Goal: Task Accomplishment & Management: Use online tool/utility

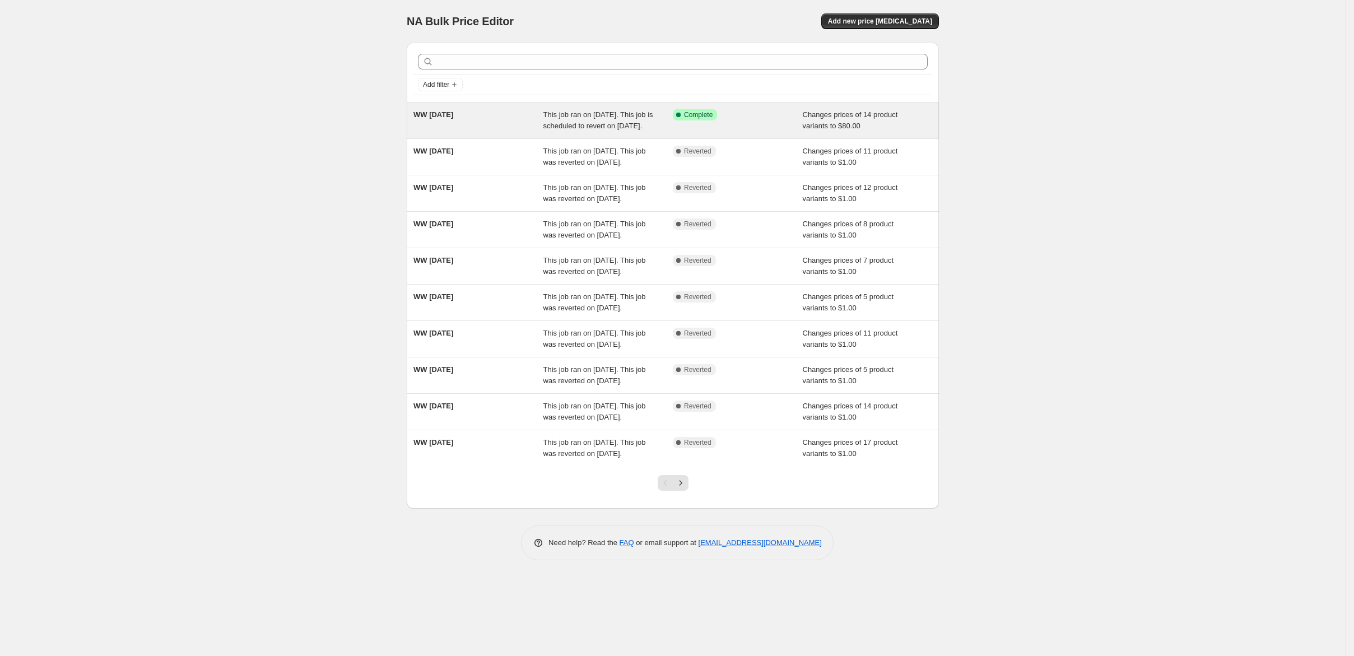
click at [464, 132] on div "WW [DATE]" at bounding box center [478, 120] width 130 height 22
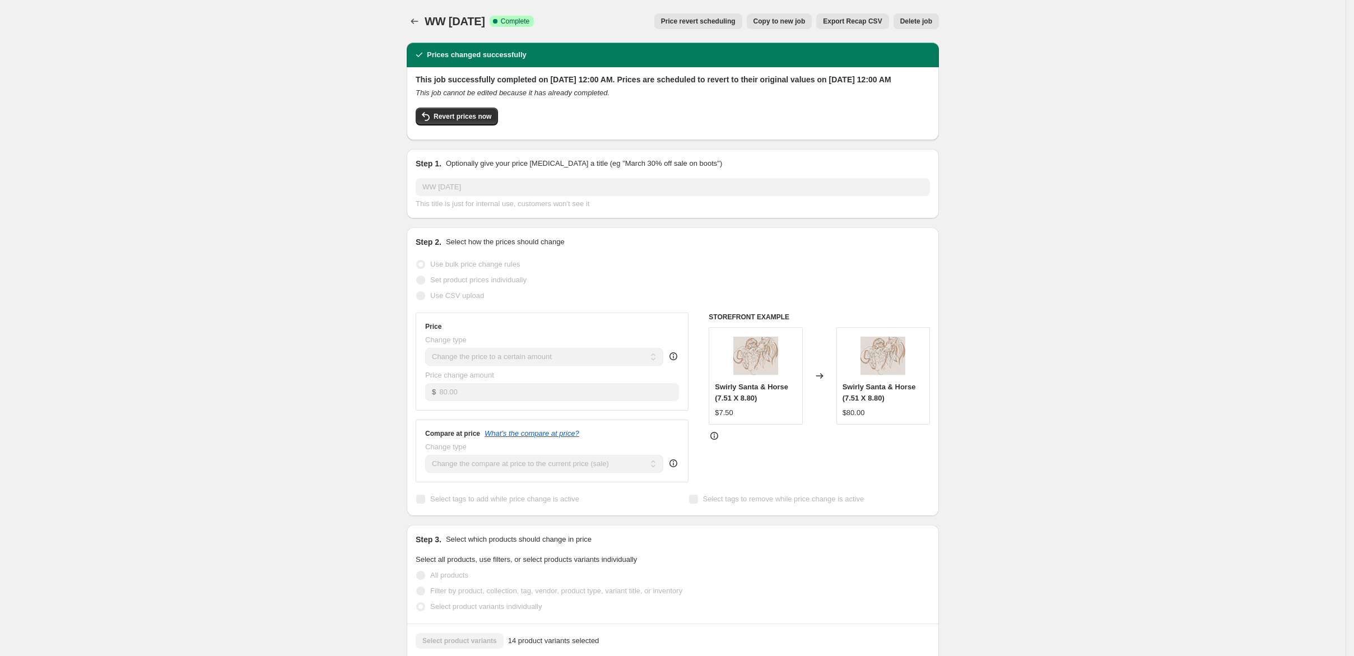
click at [805, 26] on span "Copy to new job" at bounding box center [779, 21] width 52 height 9
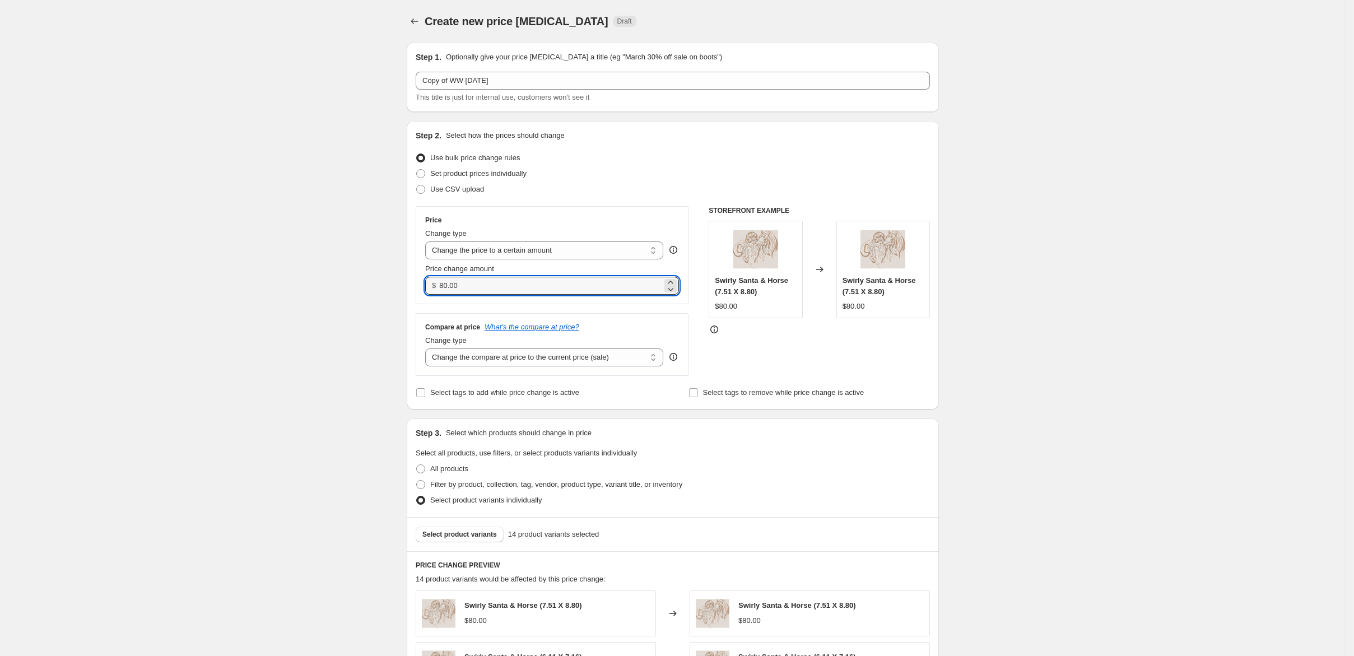
drag, startPoint x: 400, startPoint y: 349, endPoint x: 365, endPoint y: 352, distance: 35.4
click at [425, 295] on div "$ 80.00" at bounding box center [552, 286] width 254 height 18
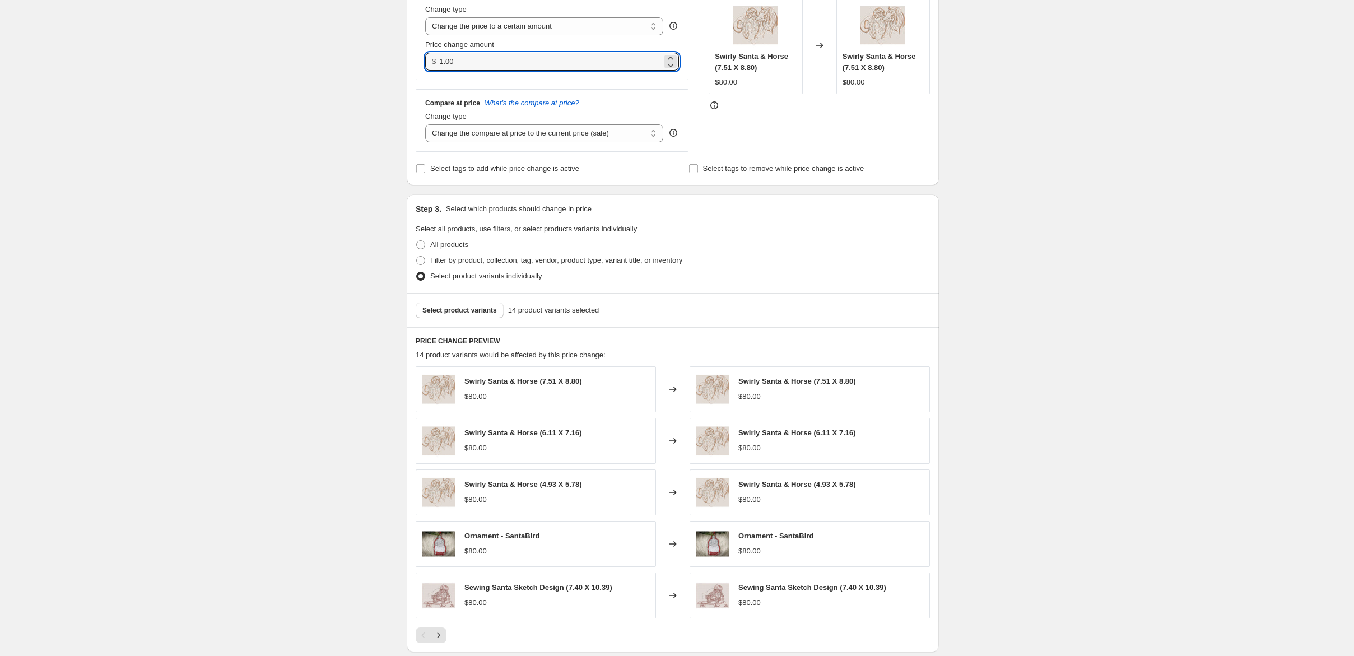
scroll to position [534, 0]
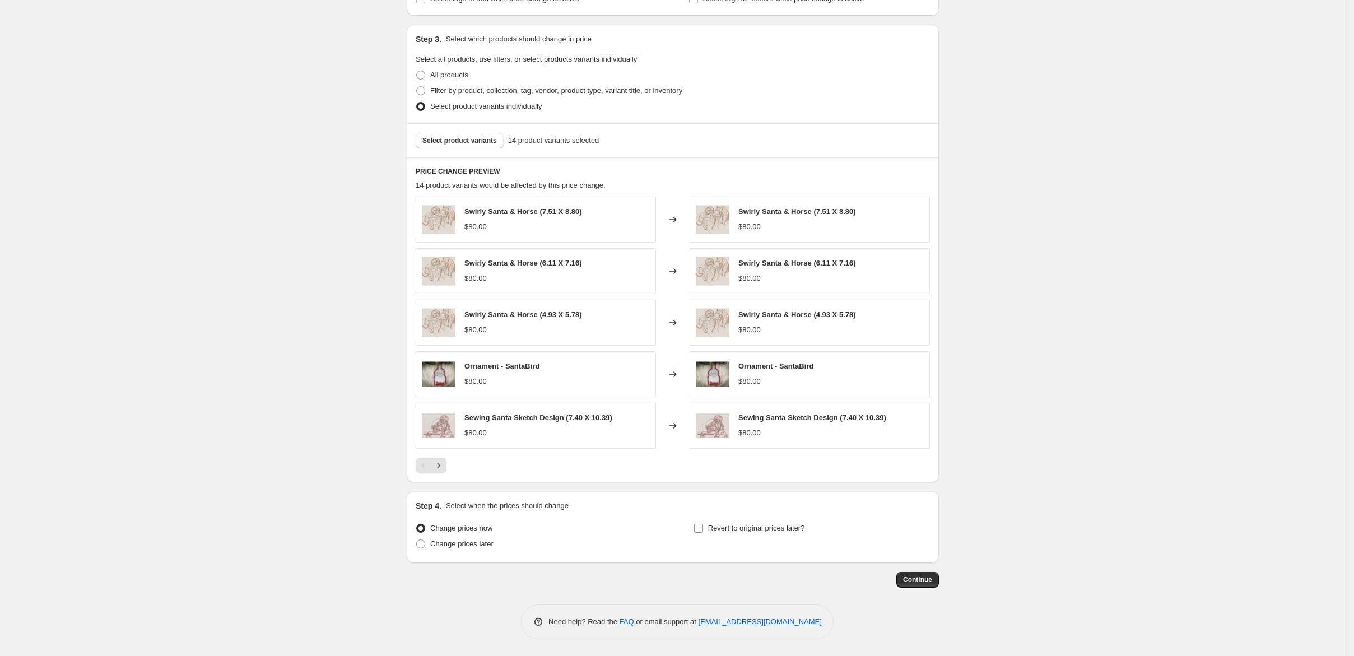
type input "1.00"
click at [703, 524] on input "Revert to original prices later?" at bounding box center [698, 528] width 9 height 9
checkbox input "true"
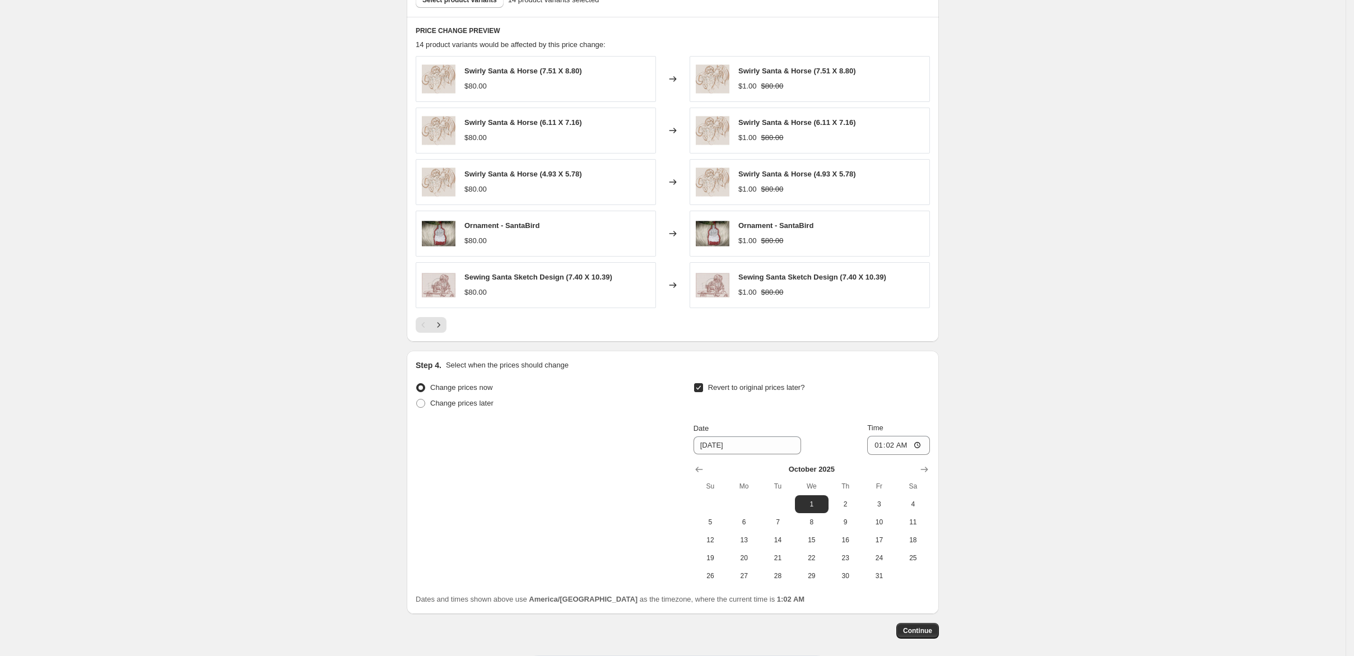
scroll to position [758, 0]
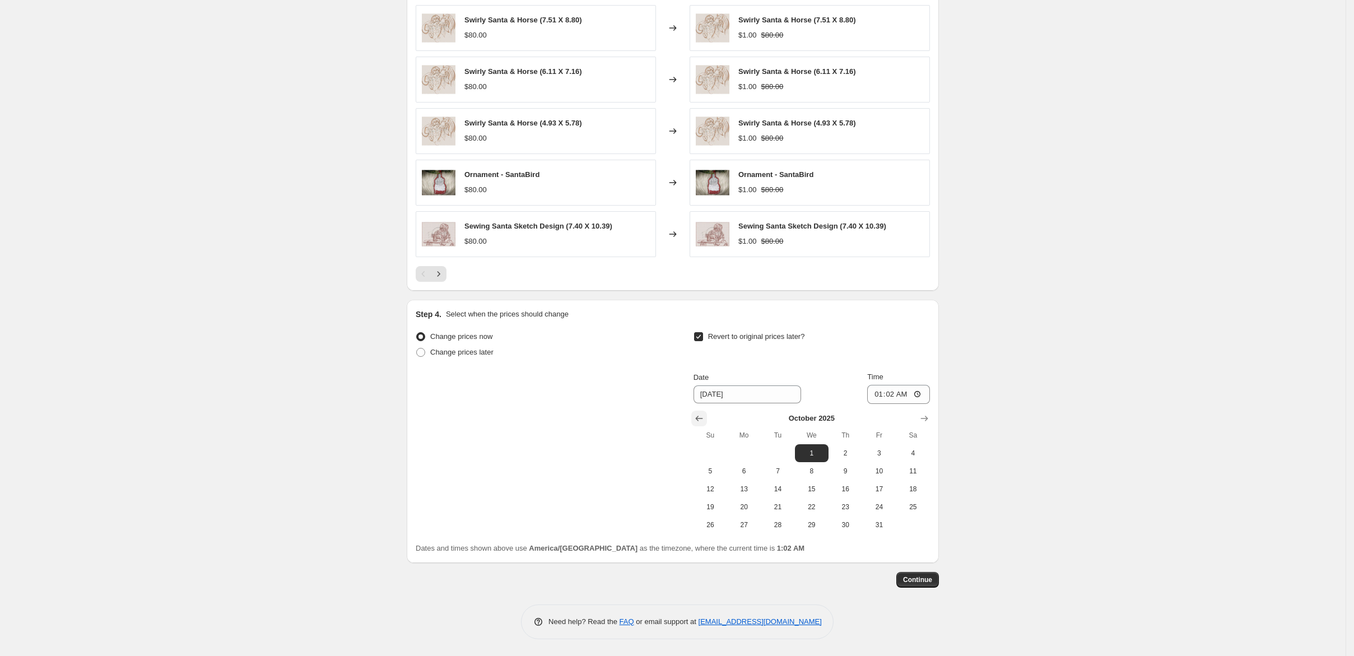
click at [705, 413] on icon "Show previous month, September 2025" at bounding box center [698, 418] width 11 height 11
click at [858, 502] on span "25" at bounding box center [845, 506] width 25 height 9
type input "[DATE]"
click at [930, 385] on input "01:02" at bounding box center [898, 394] width 63 height 19
type input "00:02"
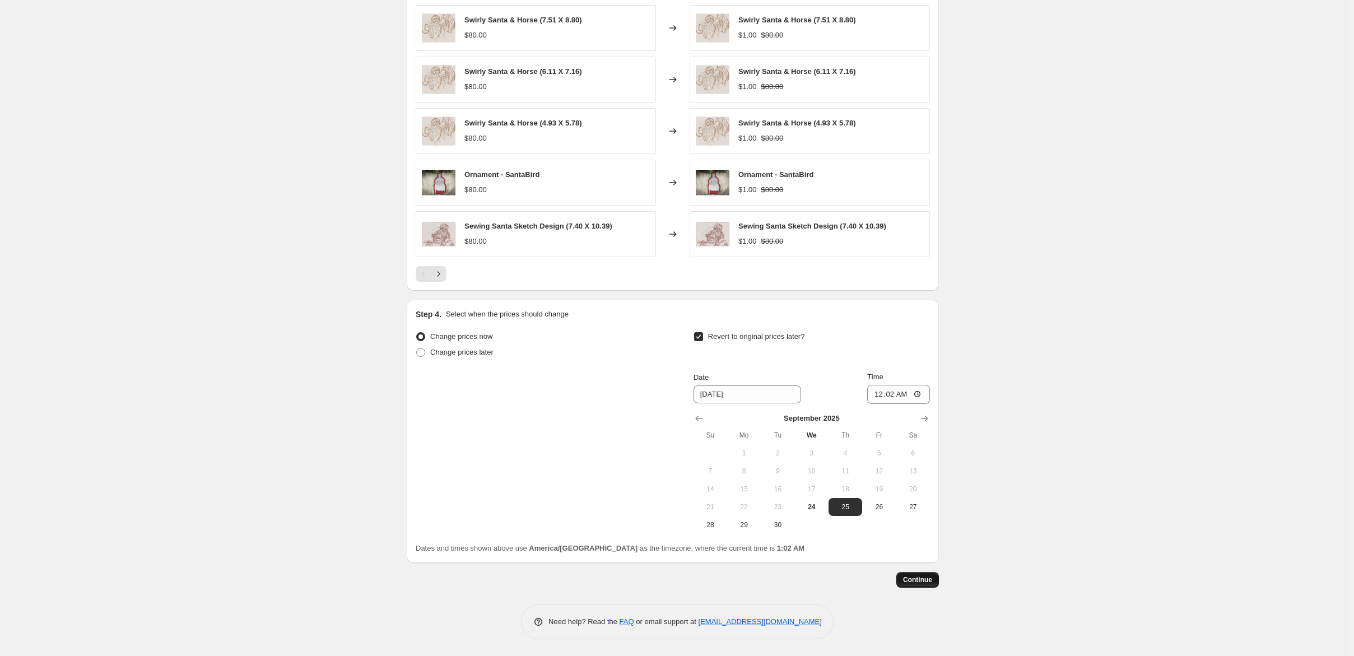
click at [932, 575] on span "Continue" at bounding box center [917, 579] width 29 height 9
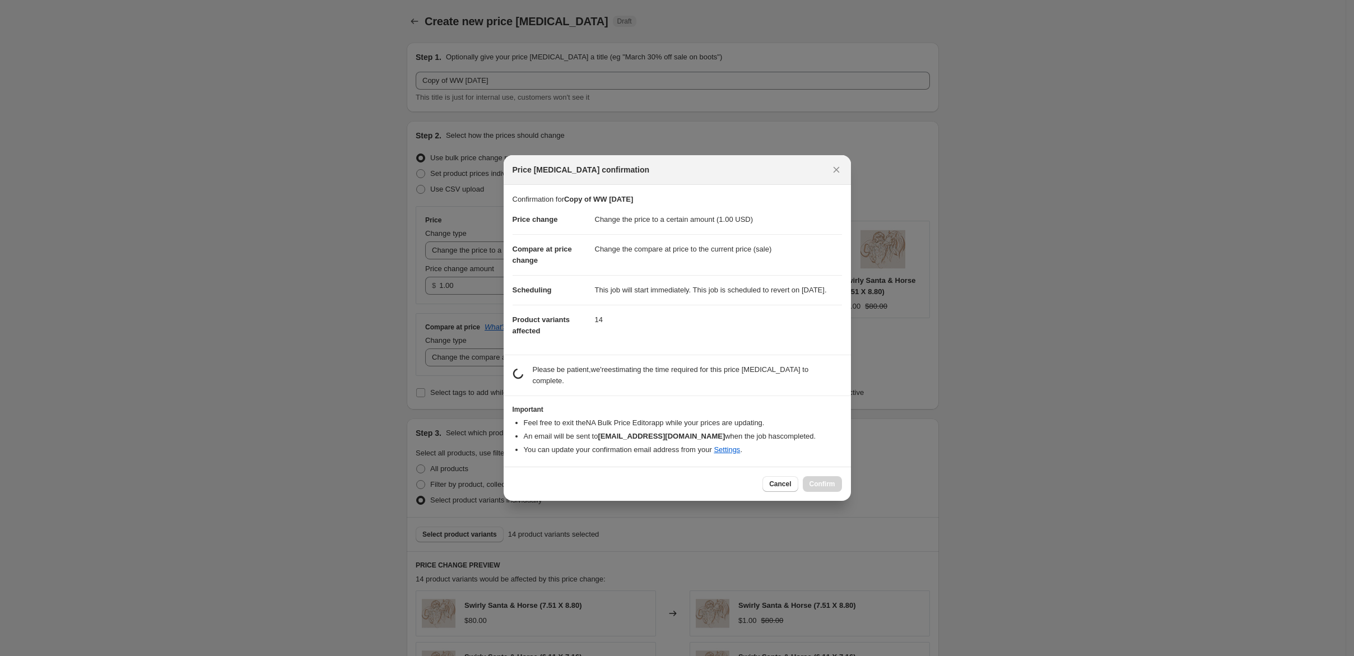
scroll to position [0, 0]
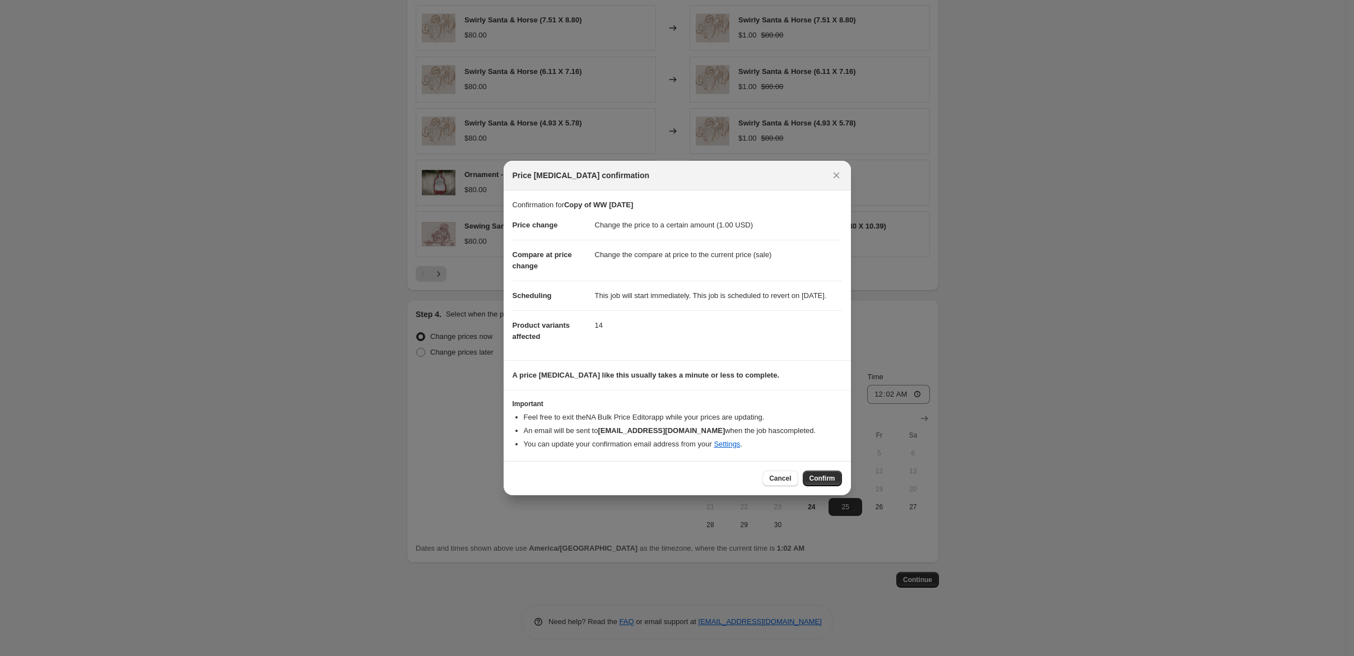
click at [835, 483] on span "Confirm" at bounding box center [822, 478] width 26 height 9
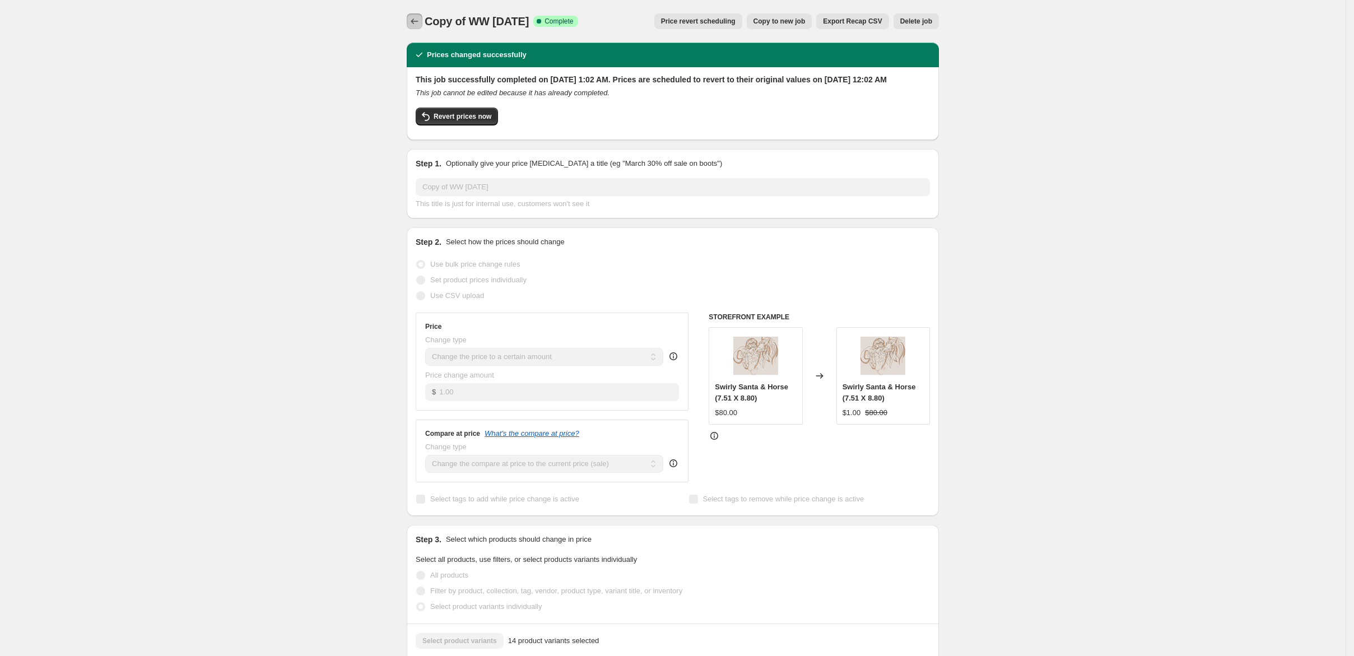
click at [409, 27] on icon "Price change jobs" at bounding box center [414, 21] width 11 height 11
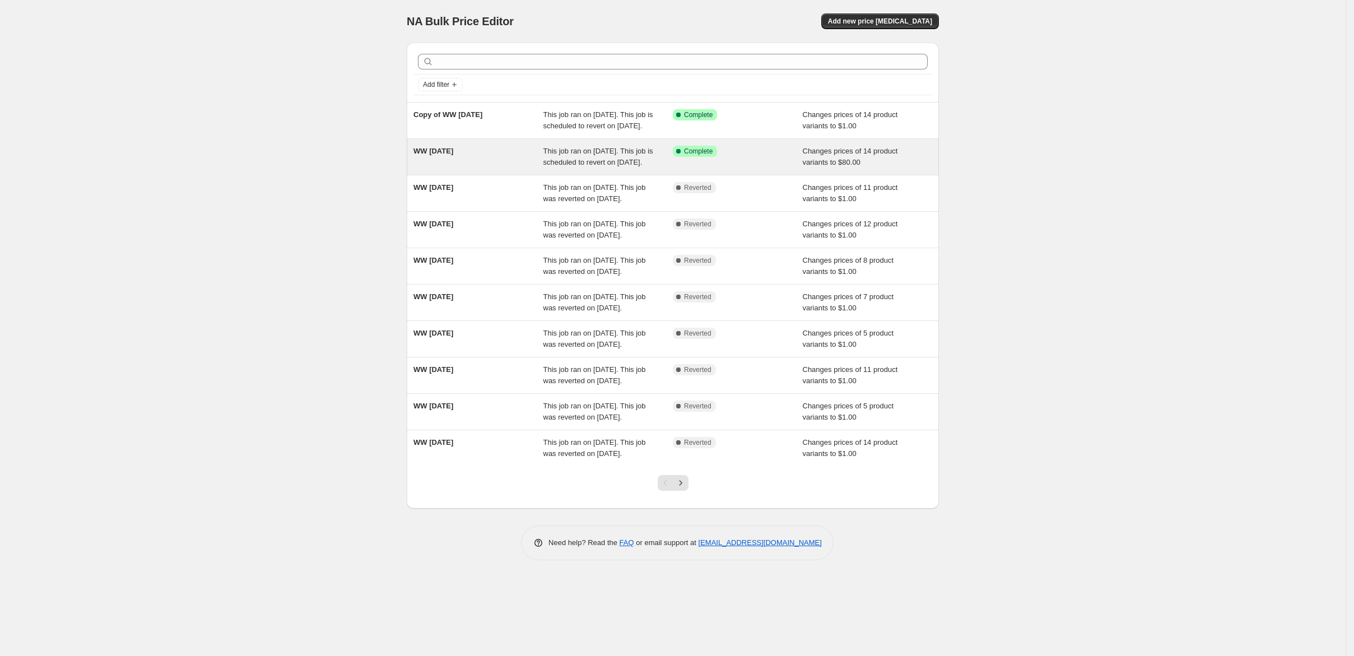
click at [451, 168] on div "WW [DATE]" at bounding box center [478, 157] width 130 height 22
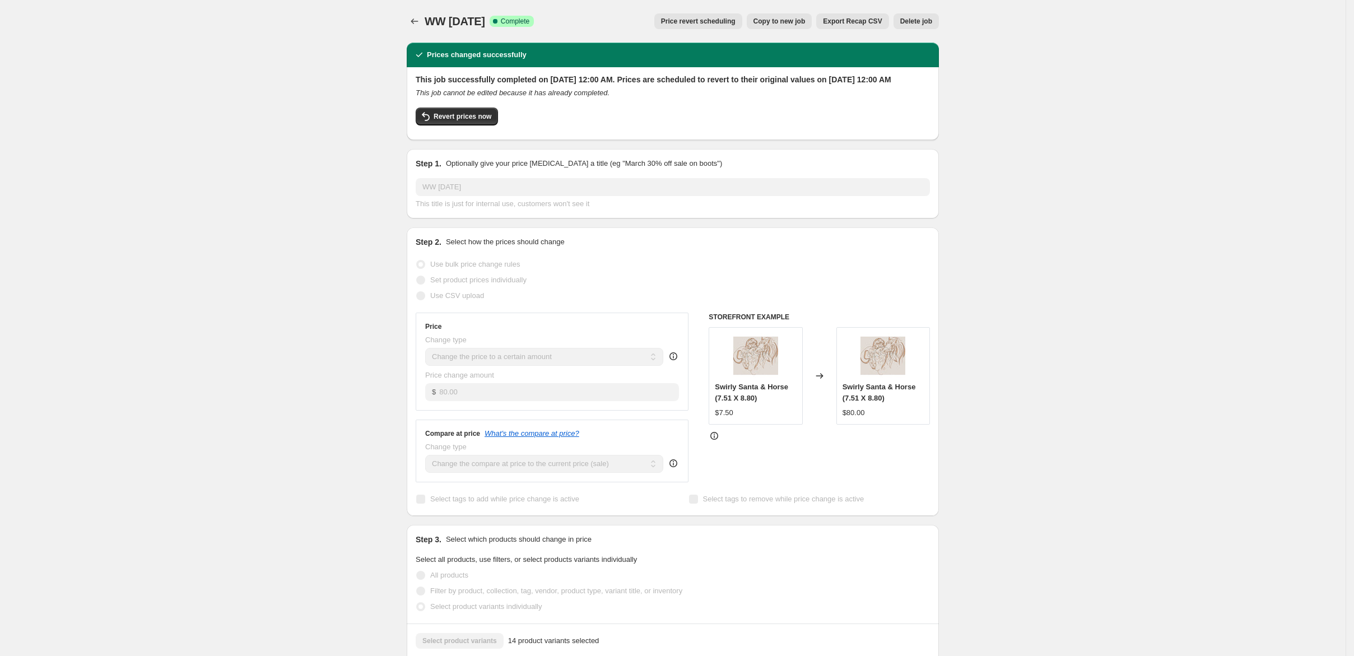
click at [715, 24] on span "Price revert scheduling" at bounding box center [698, 21] width 74 height 9
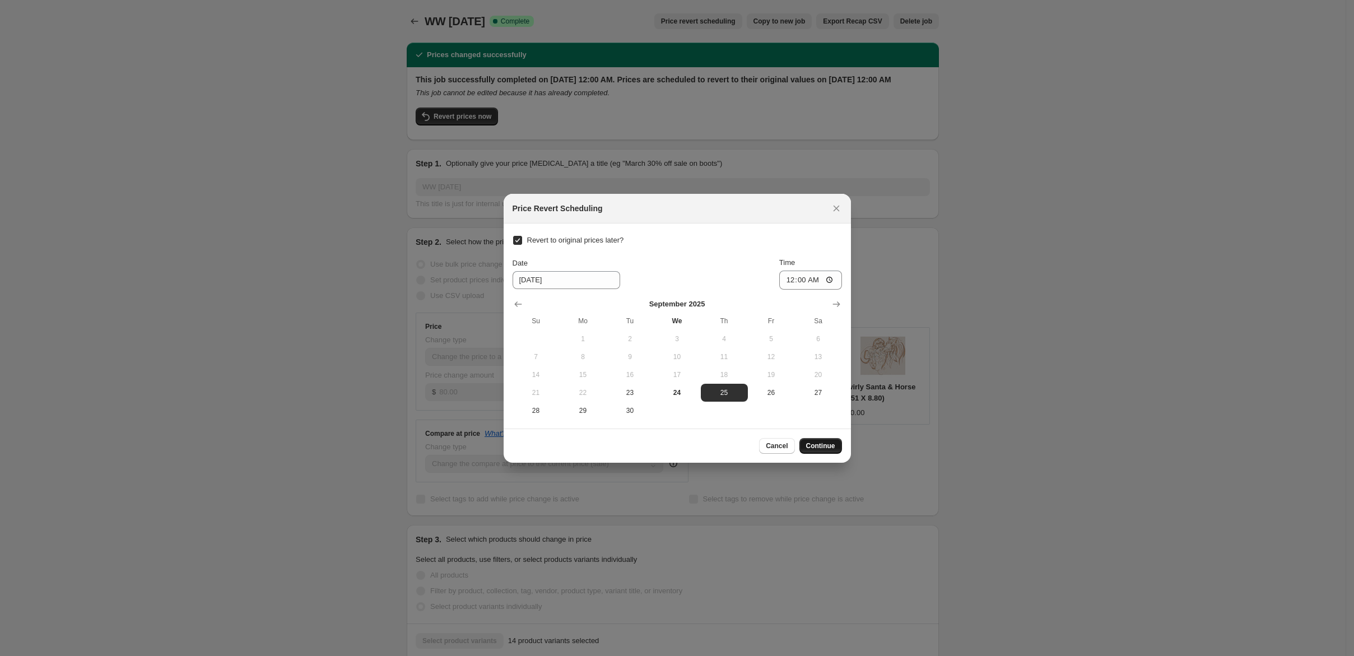
click at [835, 450] on span "Continue" at bounding box center [820, 445] width 29 height 9
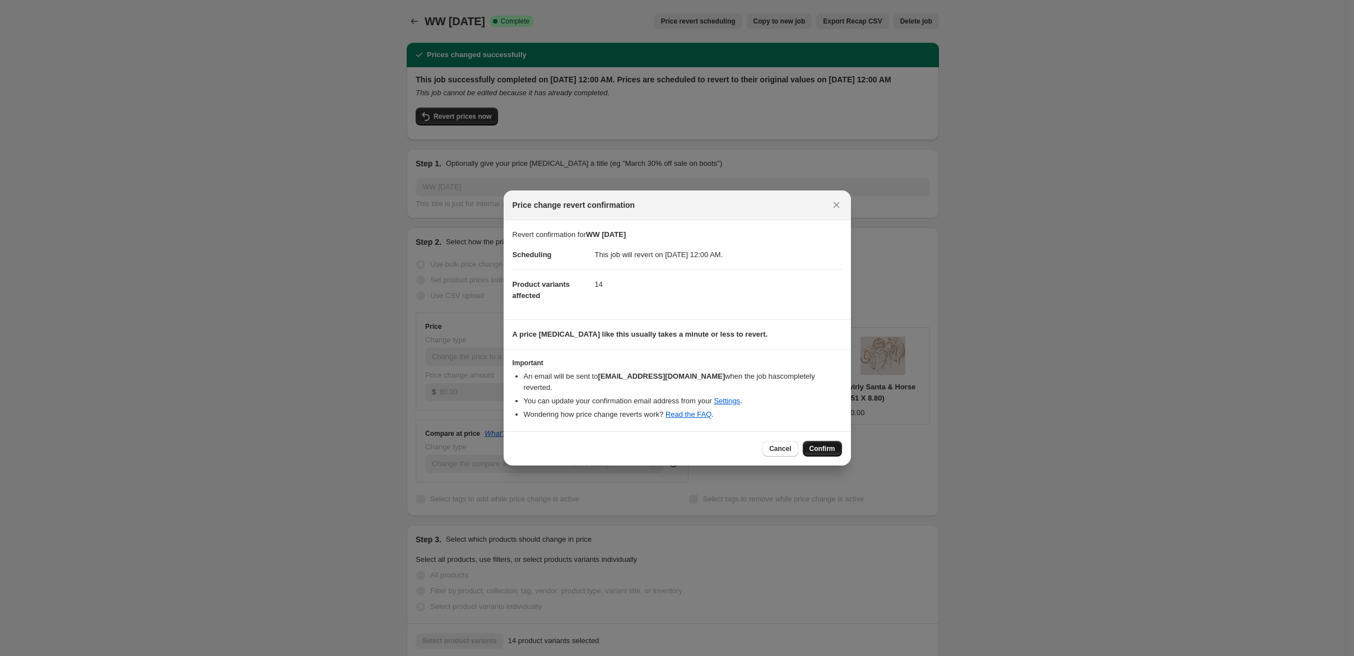
click at [835, 453] on span "Confirm" at bounding box center [822, 448] width 26 height 9
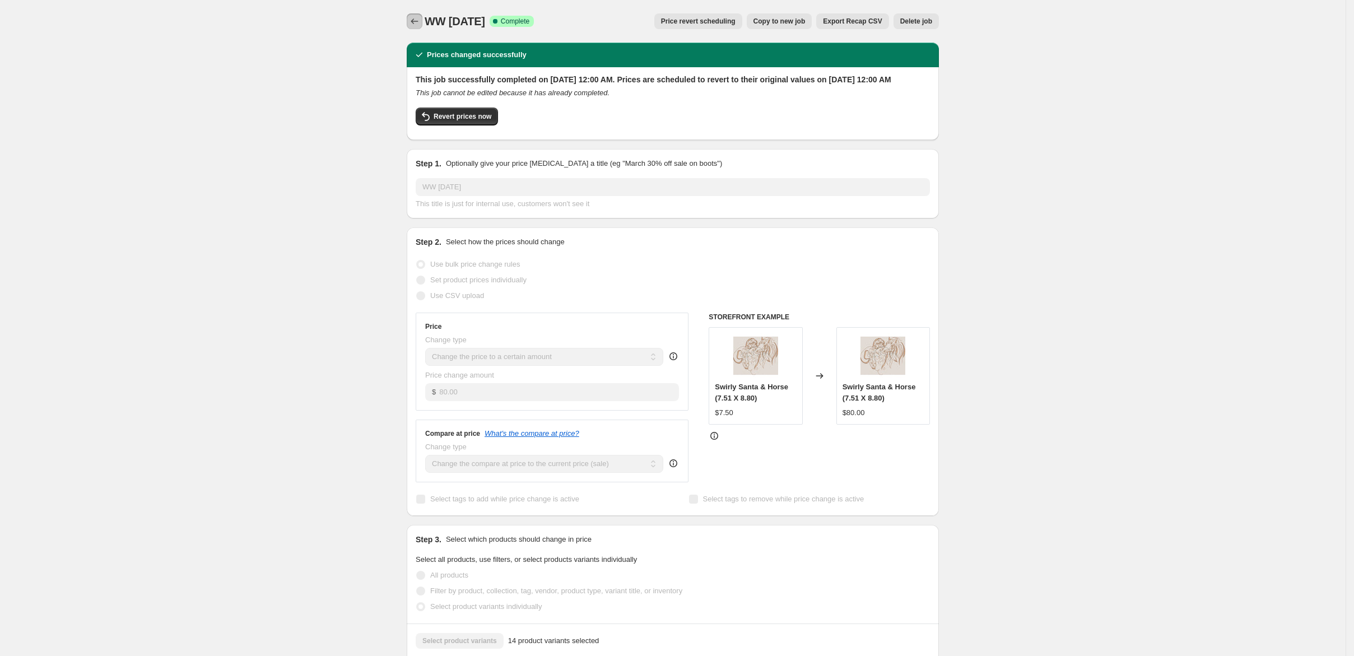
click at [409, 21] on icon "Price change jobs" at bounding box center [414, 21] width 11 height 11
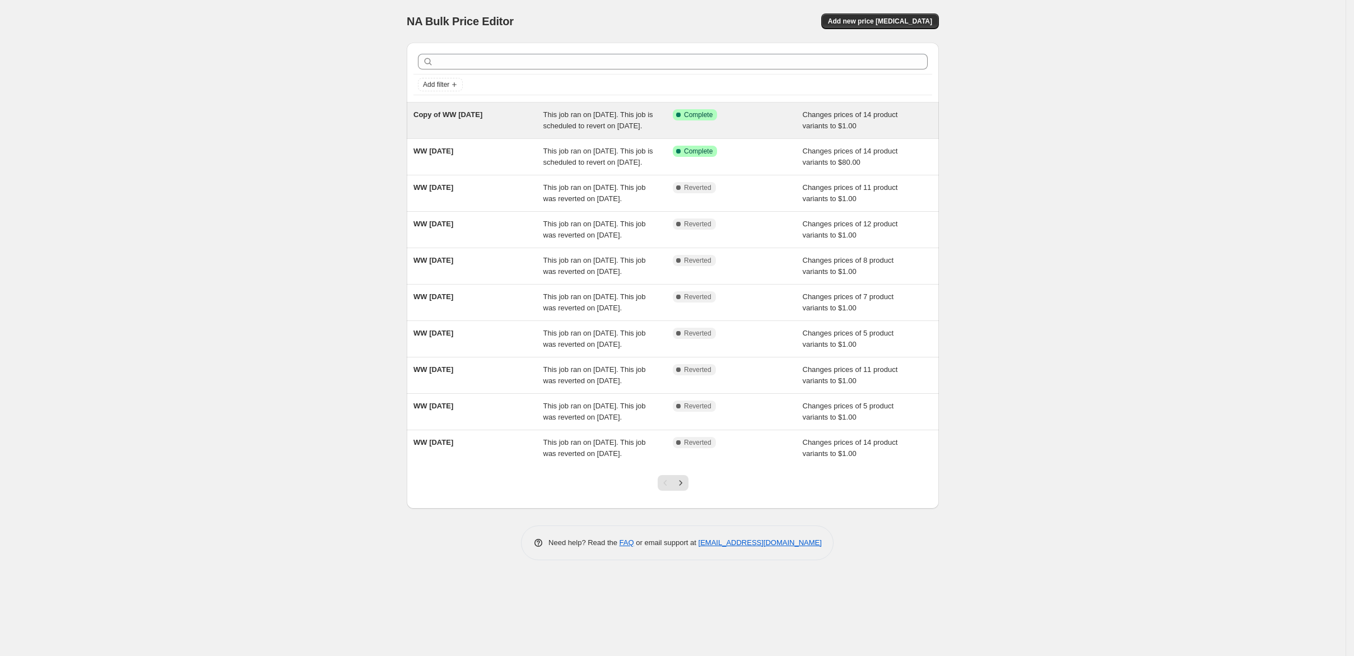
click at [413, 119] on span "Copy of WW [DATE]" at bounding box center [447, 114] width 69 height 8
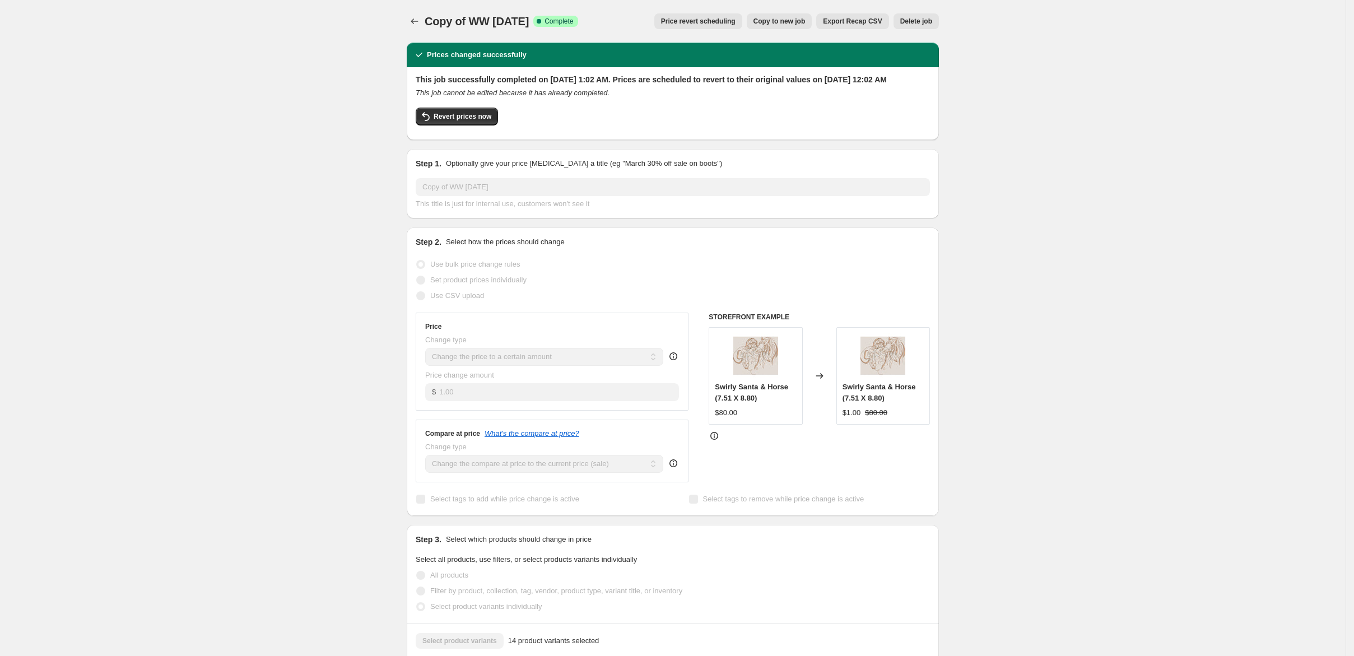
click at [735, 26] on span "Price revert scheduling" at bounding box center [698, 21] width 74 height 9
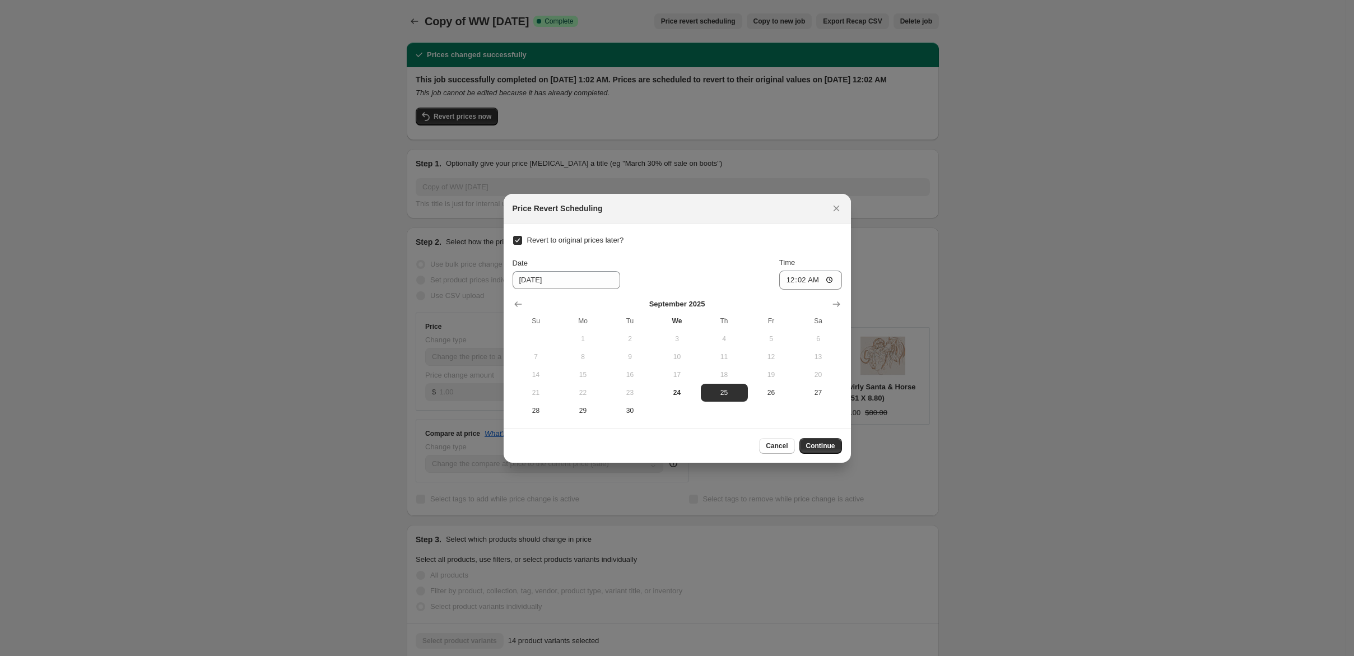
click at [513, 236] on input "Revert to original prices later?" at bounding box center [517, 240] width 9 height 9
checkbox input "false"
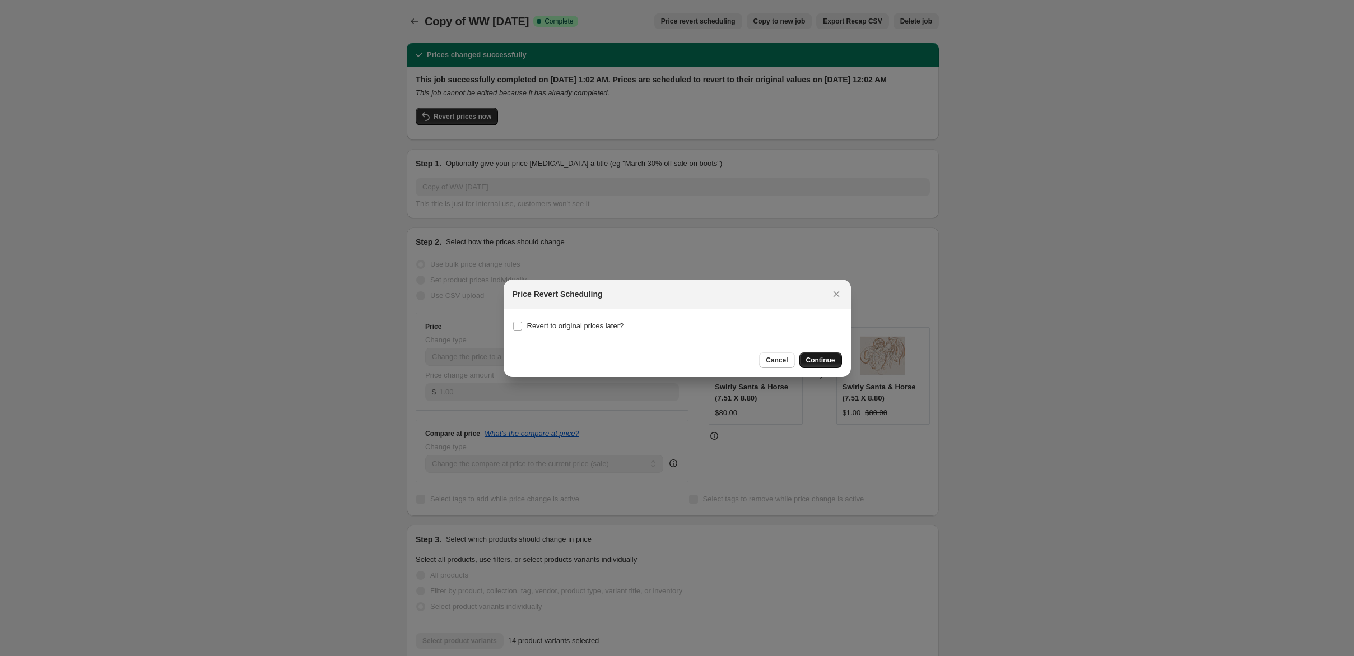
click at [835, 365] on span "Continue" at bounding box center [820, 360] width 29 height 9
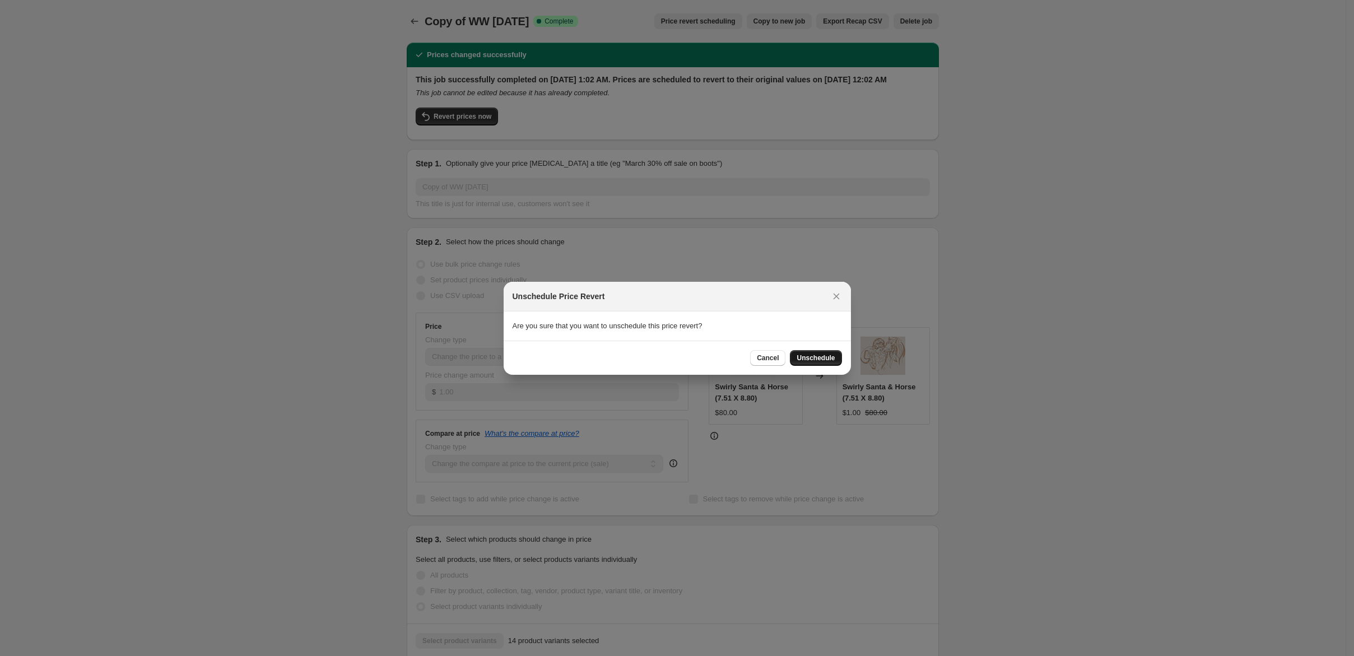
click at [835, 362] on span "Unschedule" at bounding box center [815, 357] width 38 height 9
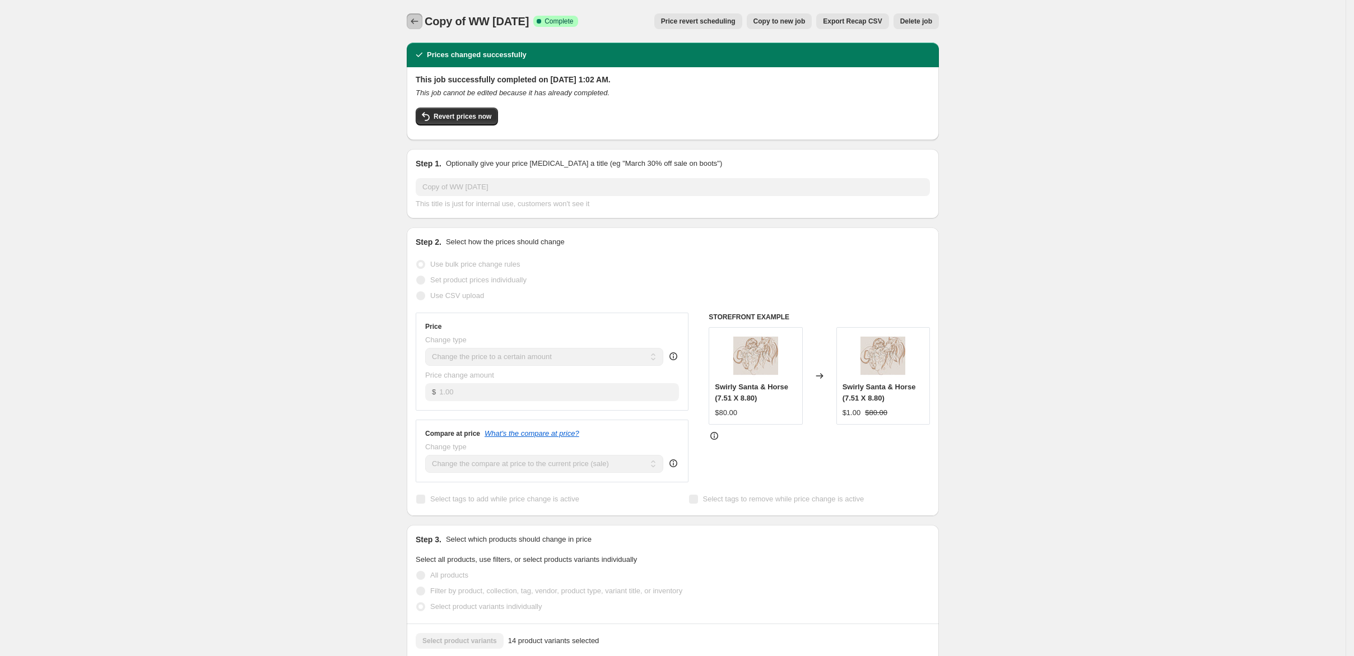
click at [409, 27] on icon "Price change jobs" at bounding box center [414, 21] width 11 height 11
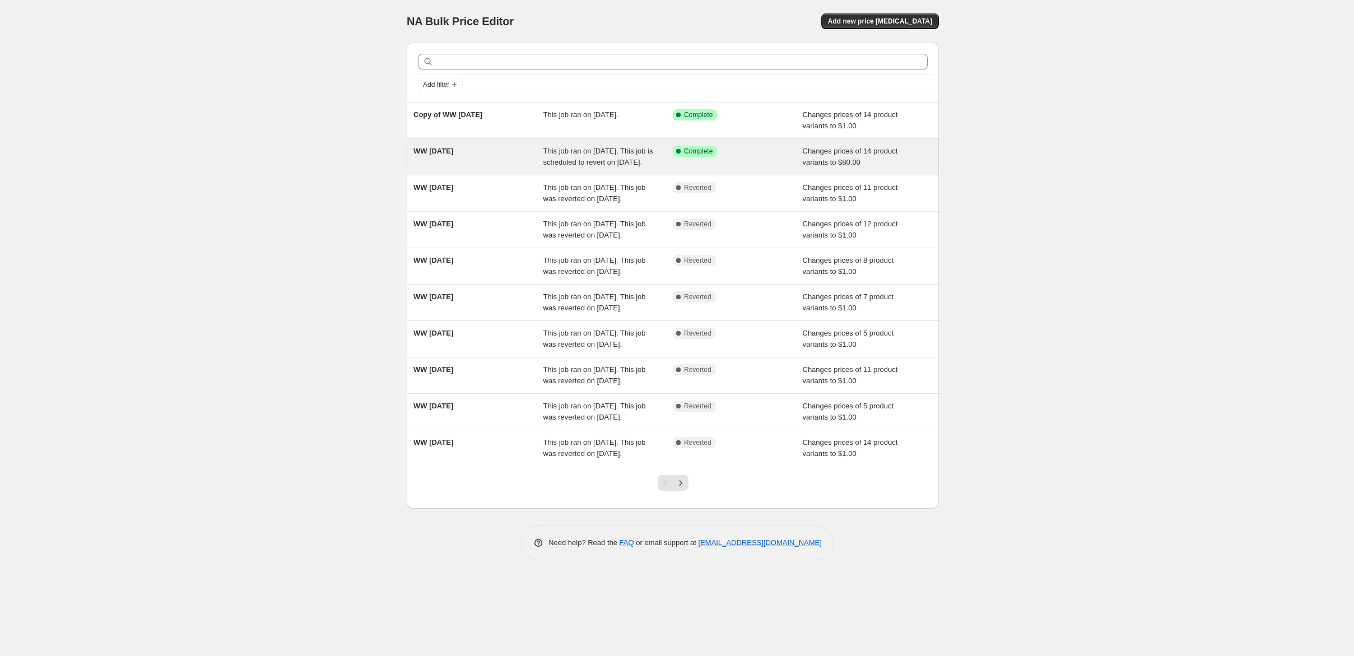
click at [415, 168] on div "WW [DATE]" at bounding box center [478, 157] width 130 height 22
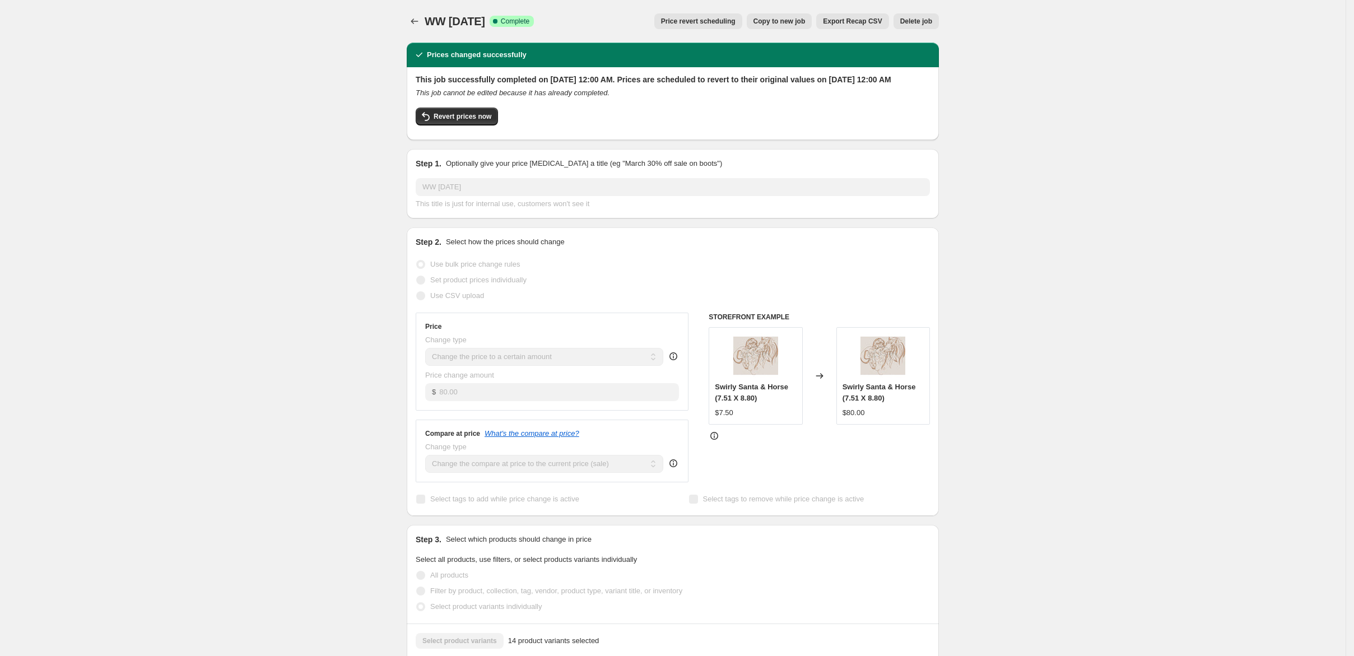
click at [742, 19] on button "Price revert scheduling" at bounding box center [698, 21] width 88 height 16
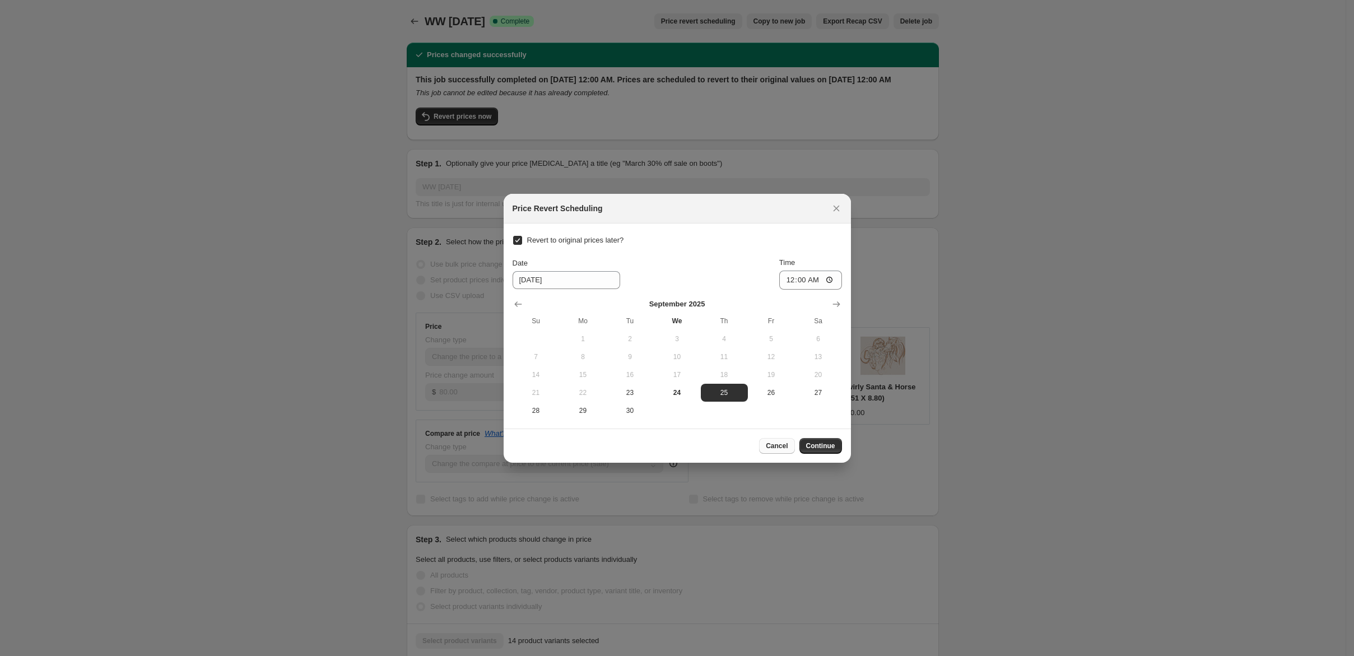
click at [787, 450] on span "Cancel" at bounding box center [777, 445] width 22 height 9
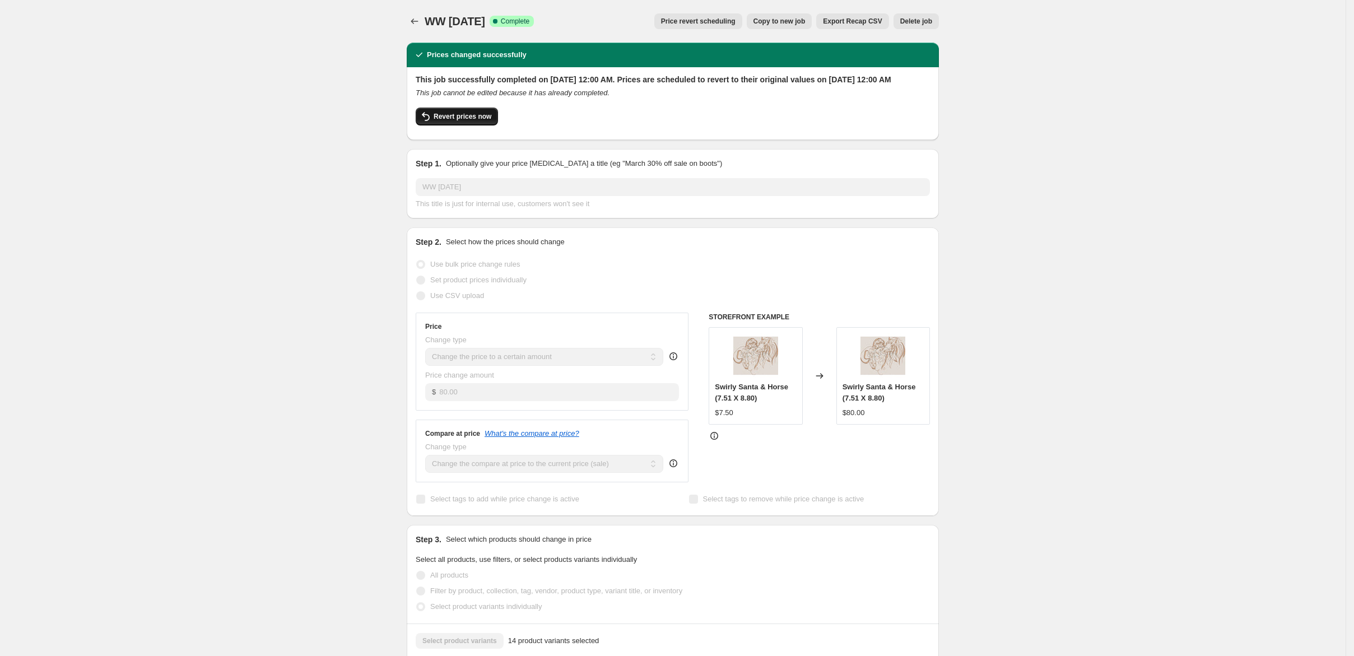
click at [434, 121] on span "Revert prices now" at bounding box center [463, 116] width 58 height 9
checkbox input "false"
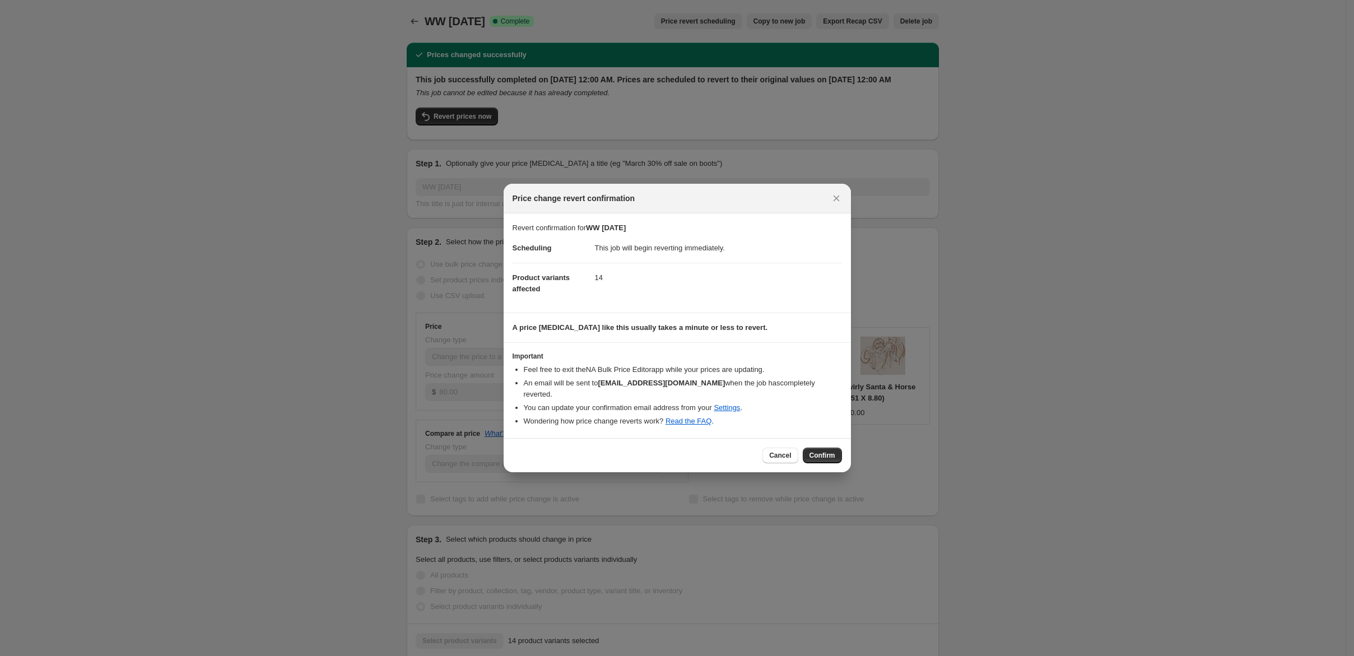
click at [835, 460] on span "Confirm" at bounding box center [822, 455] width 26 height 9
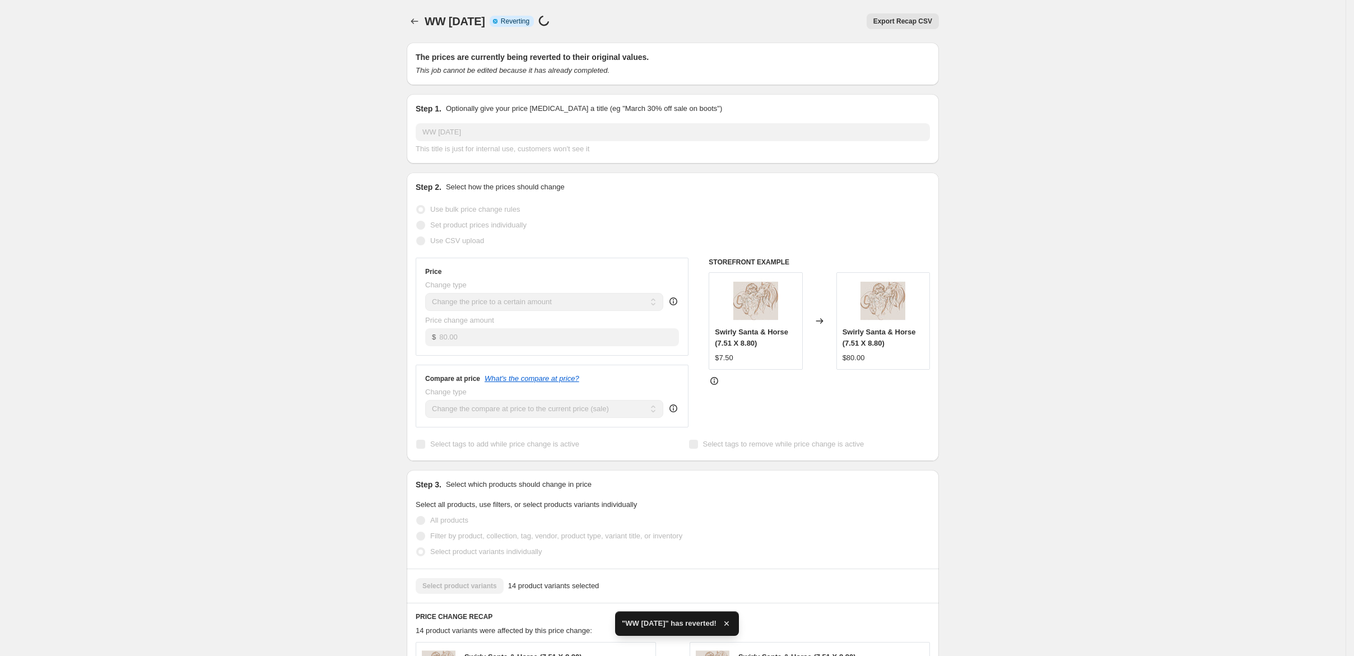
checkbox input "true"
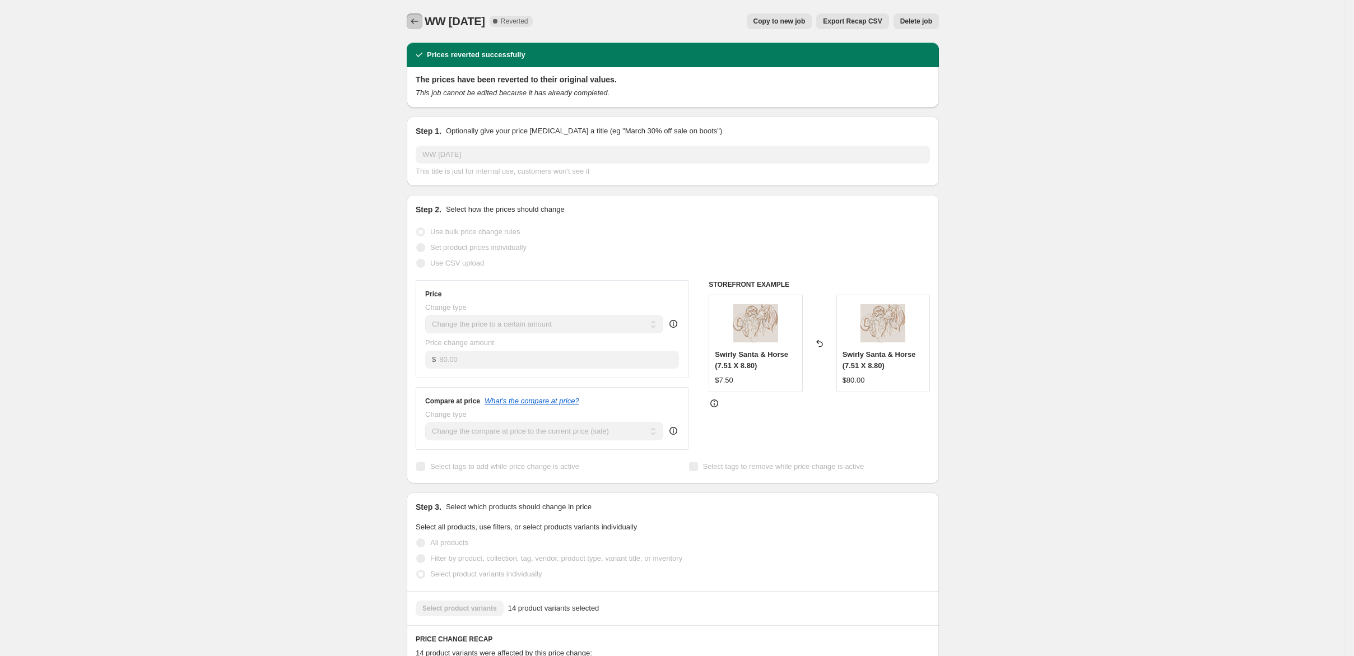
click at [407, 25] on button "Price change jobs" at bounding box center [415, 21] width 16 height 16
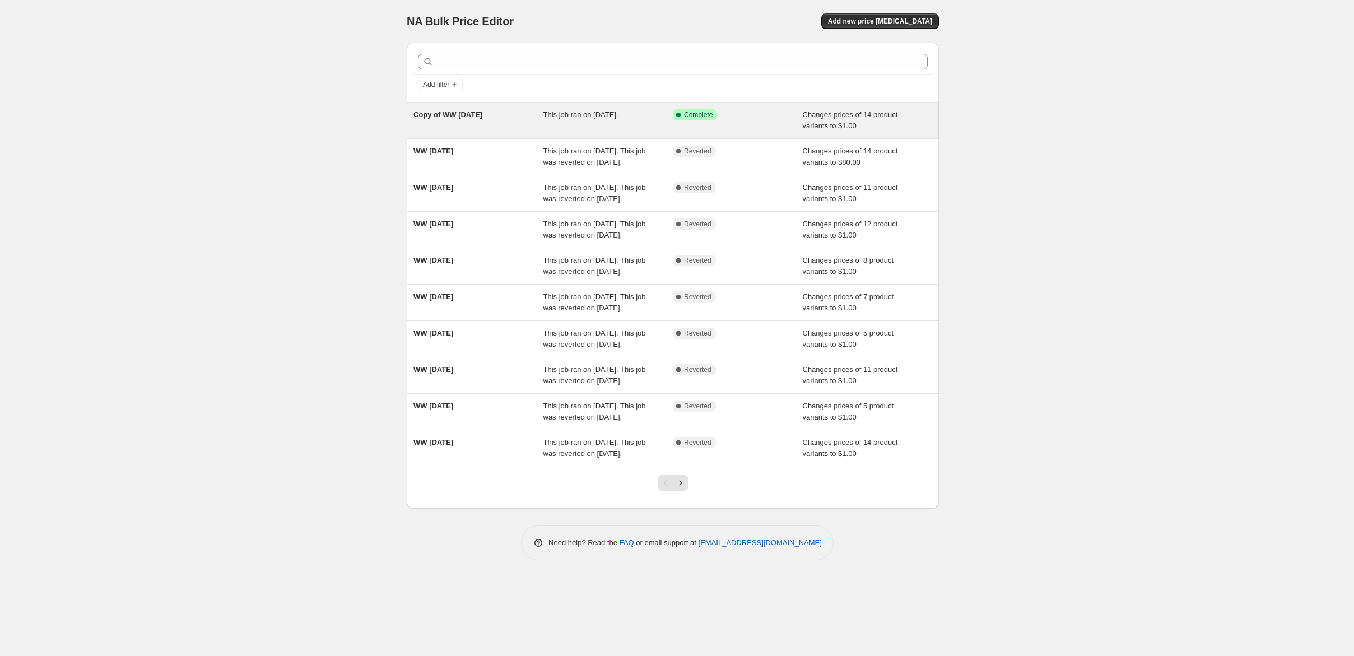
click at [413, 132] on div "Copy of WW [DATE]" at bounding box center [478, 120] width 130 height 22
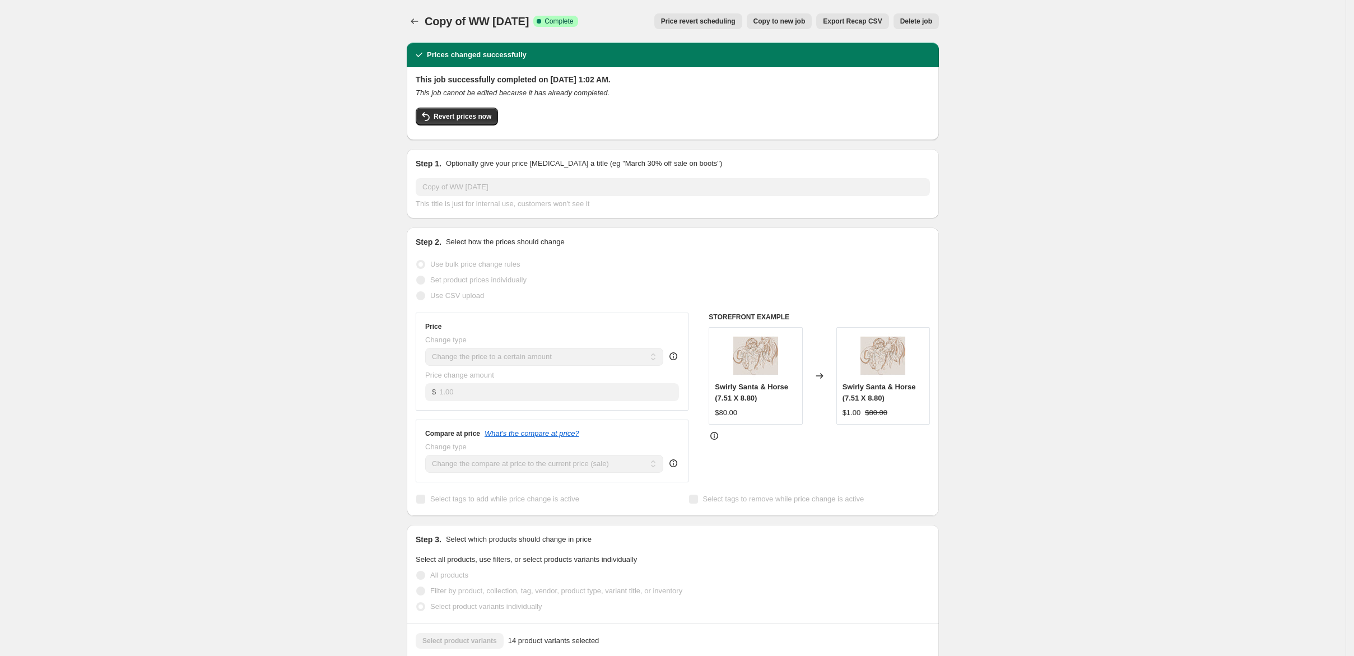
click at [805, 25] on span "Copy to new job" at bounding box center [779, 21] width 52 height 9
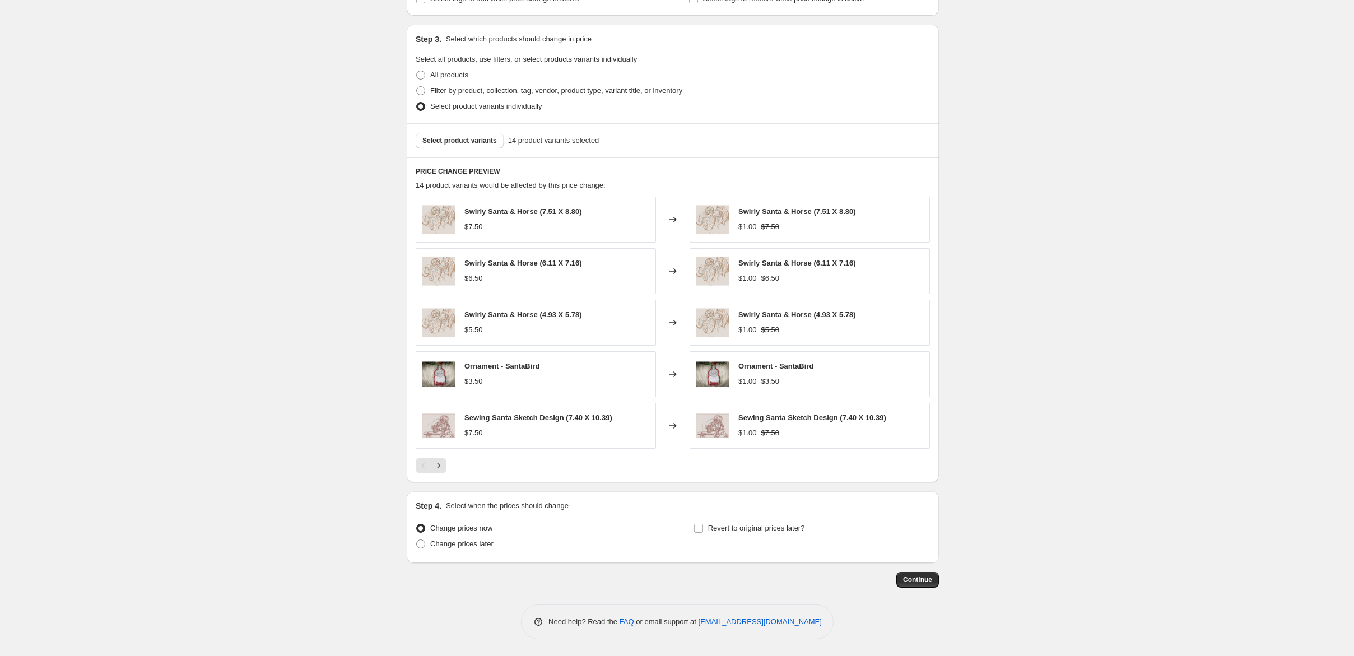
scroll to position [534, 0]
click at [430, 539] on span "Change prices later" at bounding box center [461, 543] width 63 height 8
click at [416, 539] on input "Change prices later" at bounding box center [416, 539] width 1 height 1
radio input "true"
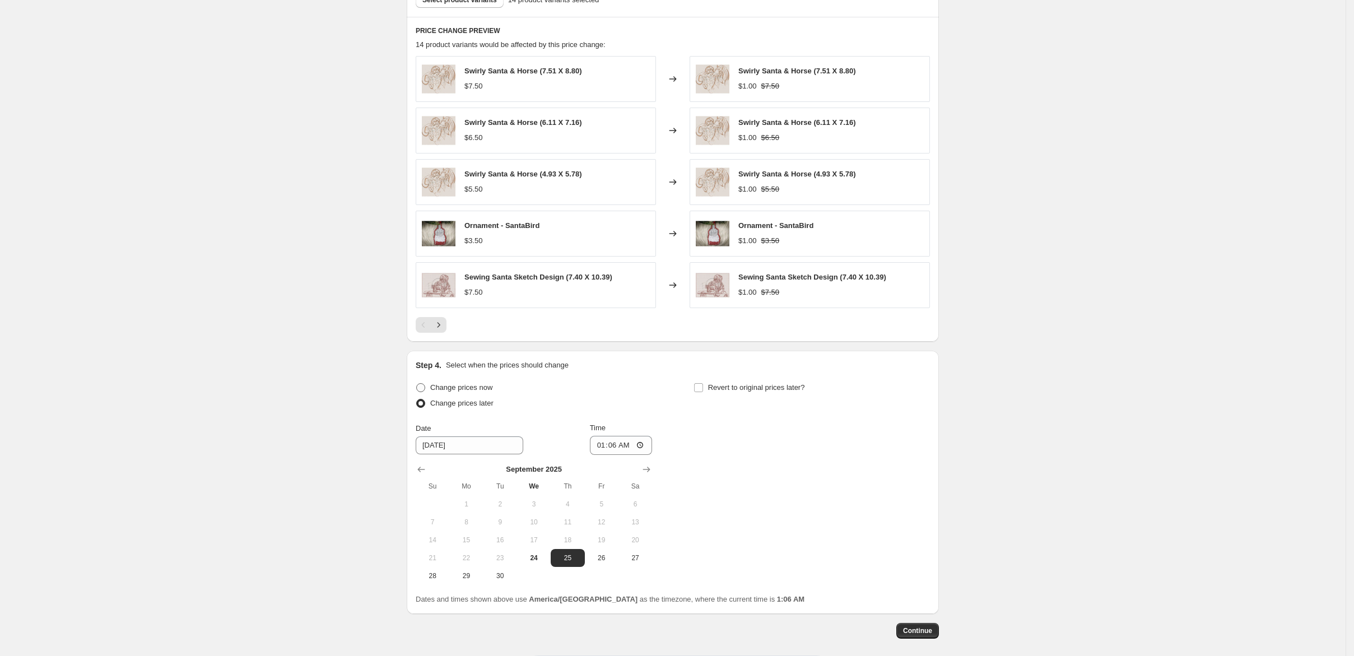
click at [430, 392] on span "Change prices now" at bounding box center [461, 387] width 62 height 8
click at [416, 384] on input "Change prices now" at bounding box center [416, 383] width 1 height 1
radio input "true"
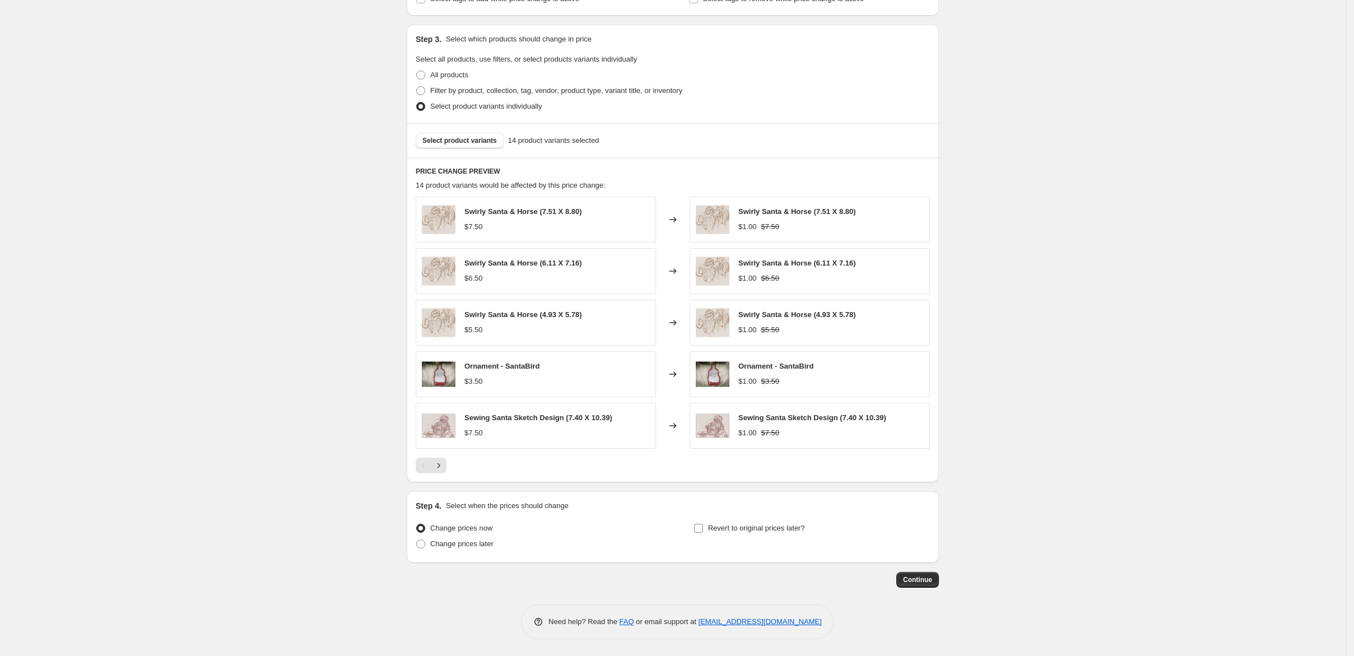
click at [740, 524] on span "Revert to original prices later?" at bounding box center [756, 528] width 97 height 8
click at [703, 524] on input "Revert to original prices later?" at bounding box center [698, 528] width 9 height 9
checkbox input "true"
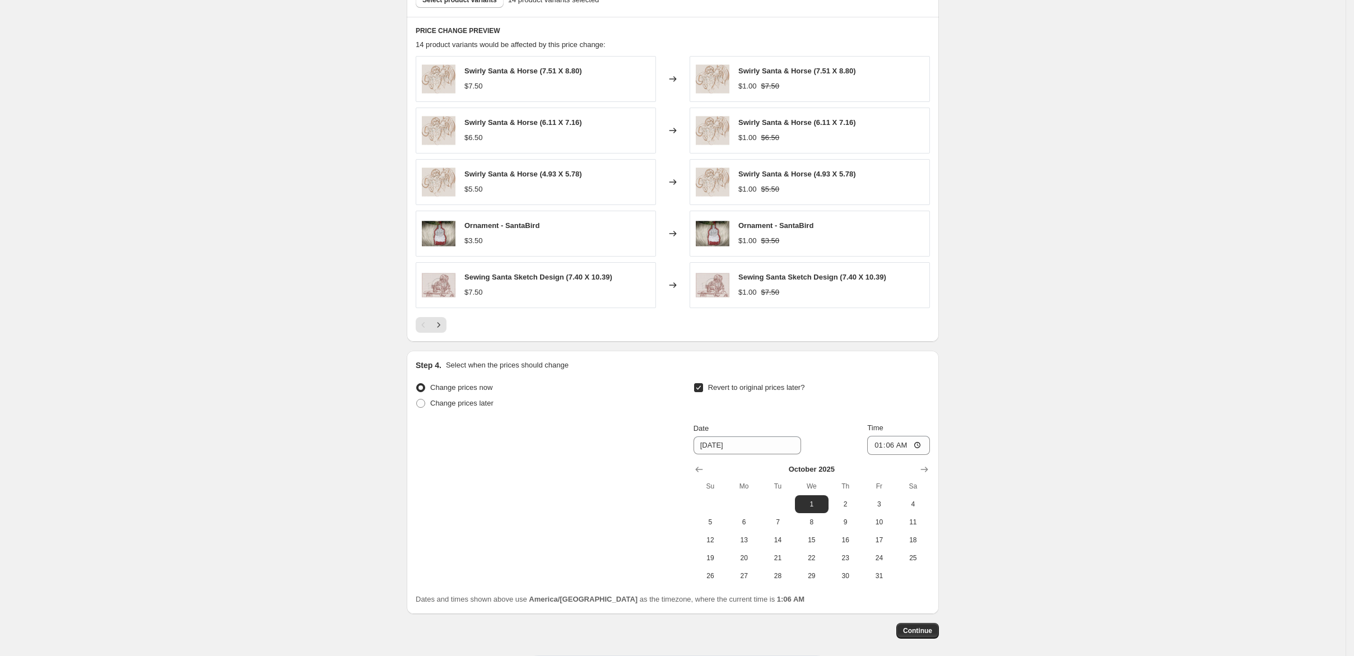
scroll to position [684, 0]
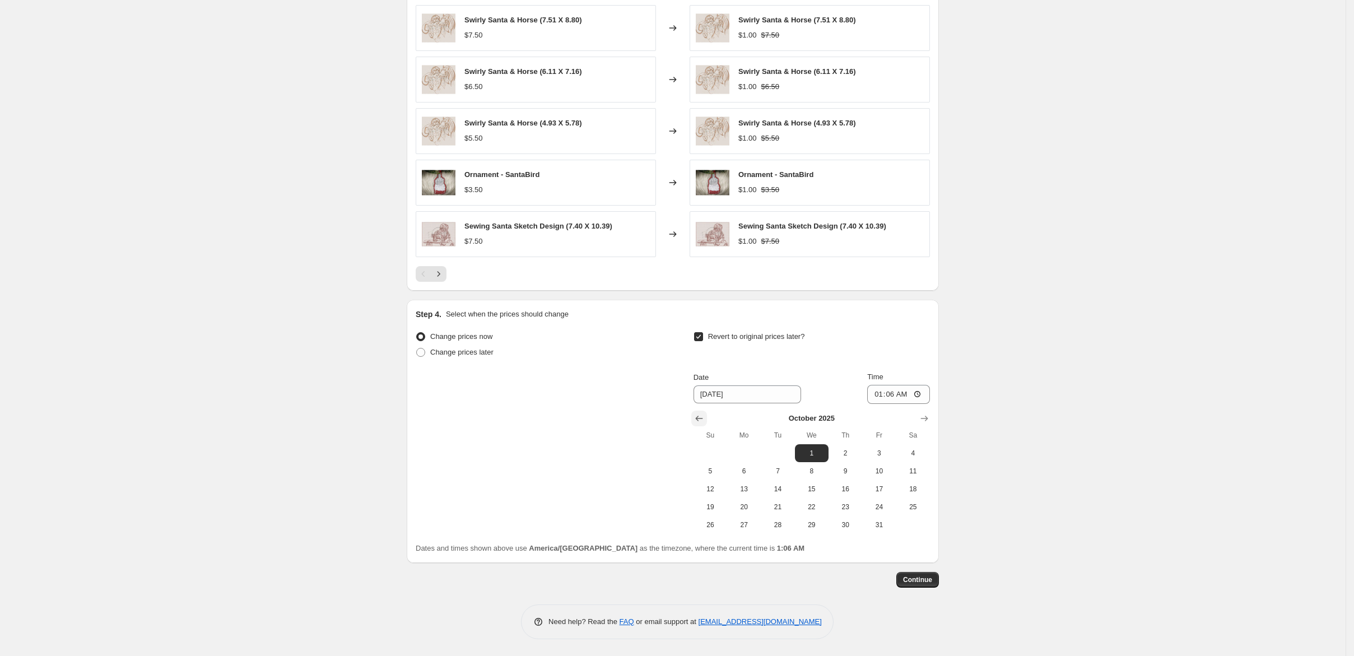
click at [702, 421] on icon "Show previous month, September 2025" at bounding box center [698, 419] width 7 height 6
click at [858, 511] on span "25" at bounding box center [845, 506] width 25 height 9
type input "[DATE]"
click at [930, 404] on input "01:06" at bounding box center [898, 394] width 63 height 19
type input "00:00"
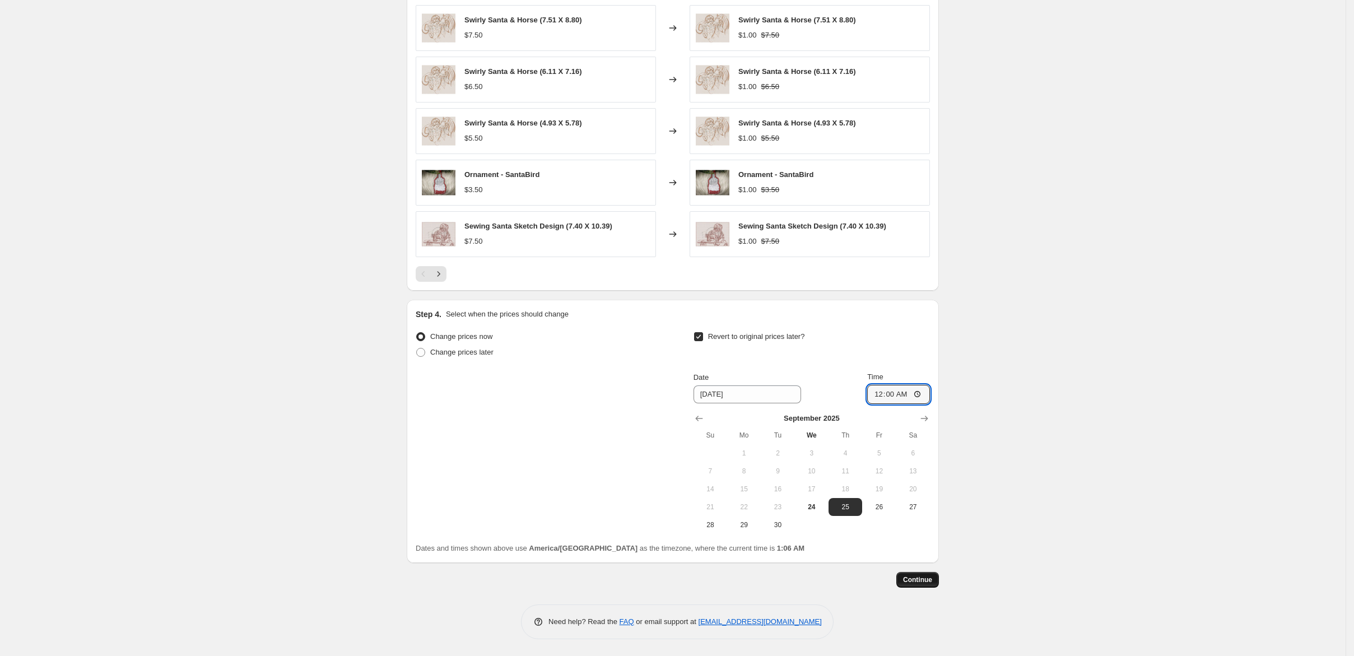
click at [932, 584] on span "Continue" at bounding box center [917, 579] width 29 height 9
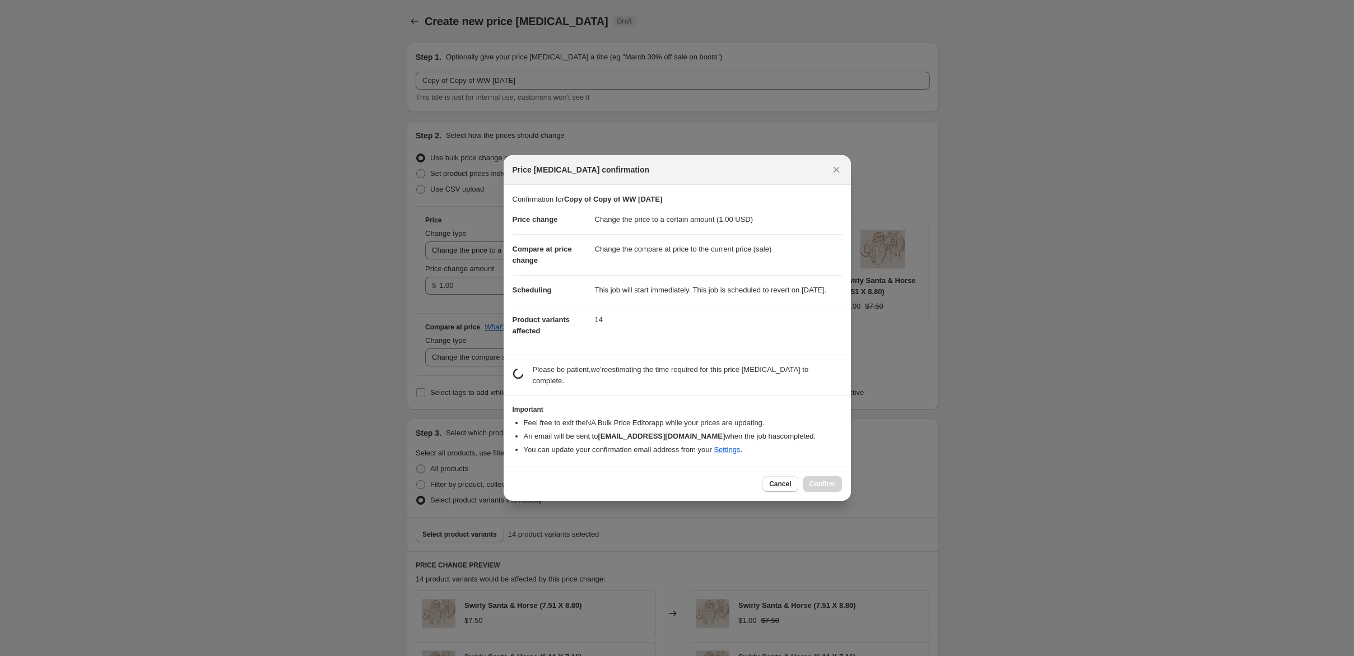
scroll to position [0, 0]
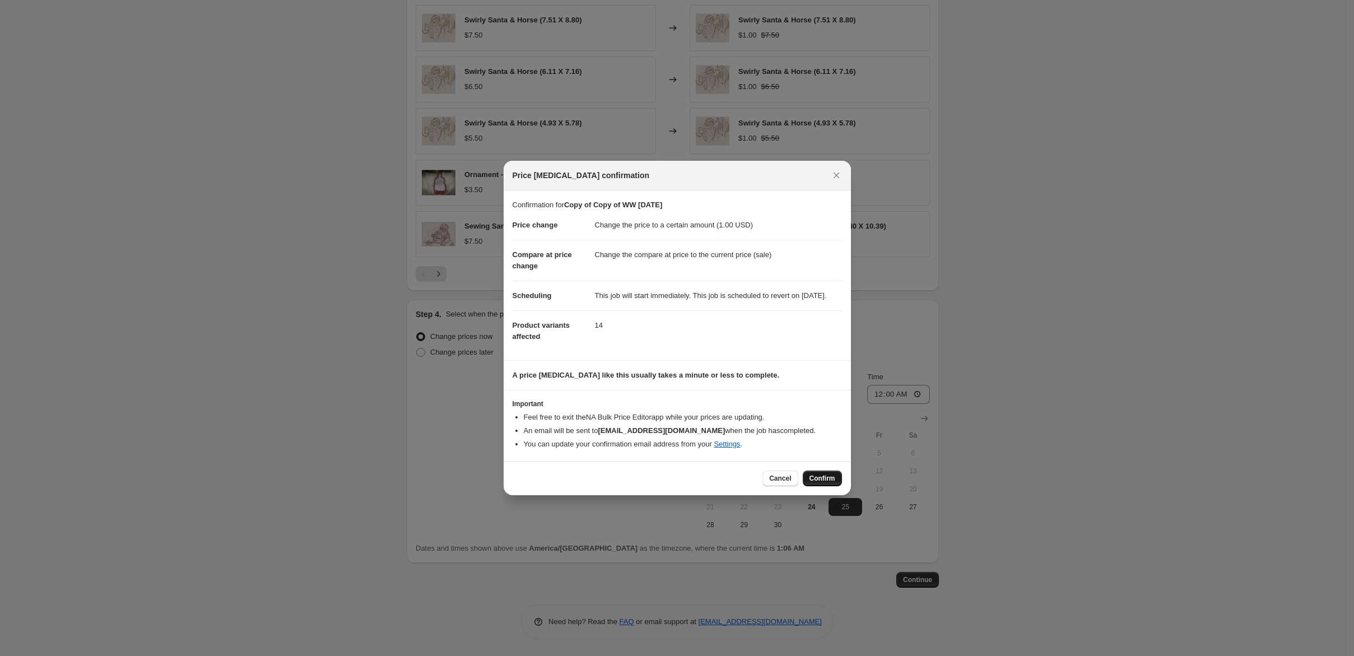
click at [835, 483] on span "Confirm" at bounding box center [822, 478] width 26 height 9
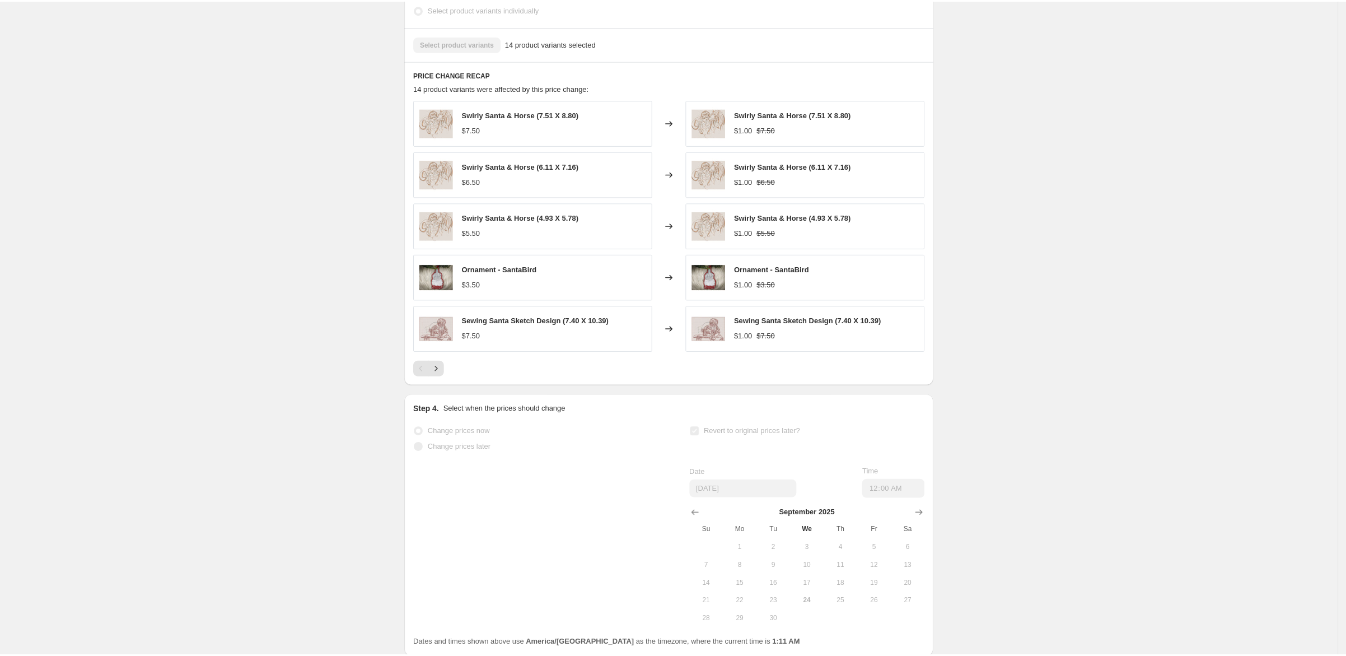
scroll to position [873, 0]
